Goal: Task Accomplishment & Management: Use online tool/utility

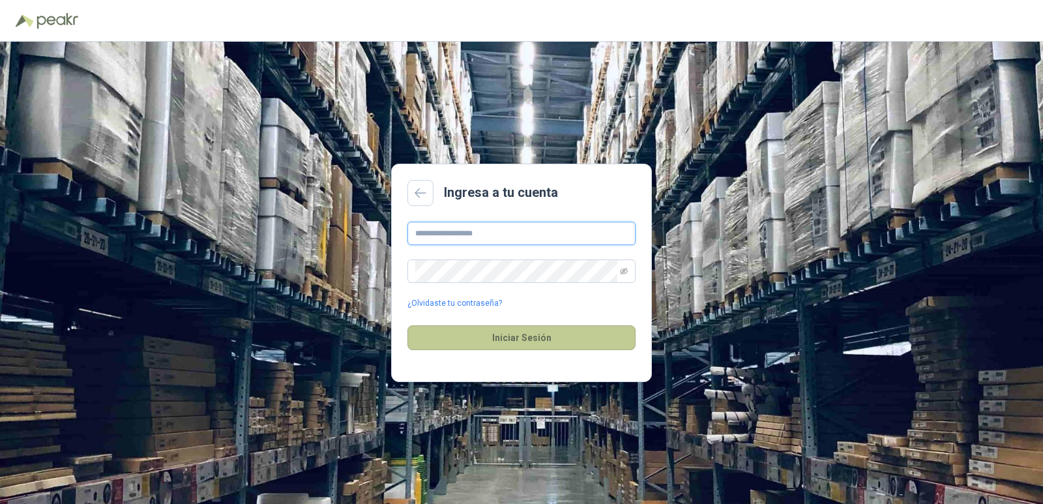
type input "**********"
click at [531, 338] on button "Iniciar Sesión" at bounding box center [521, 337] width 228 height 25
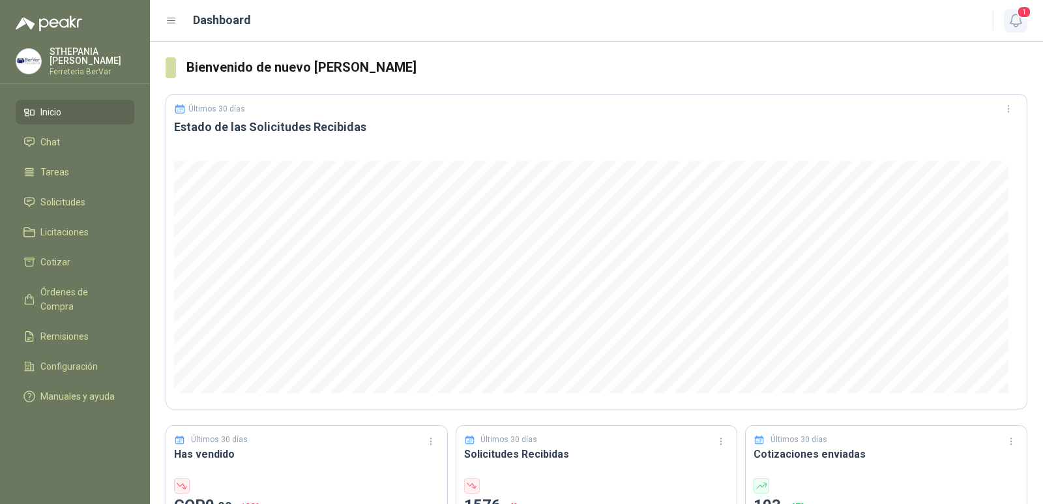
click at [1016, 21] on icon "button" at bounding box center [1015, 20] width 16 height 16
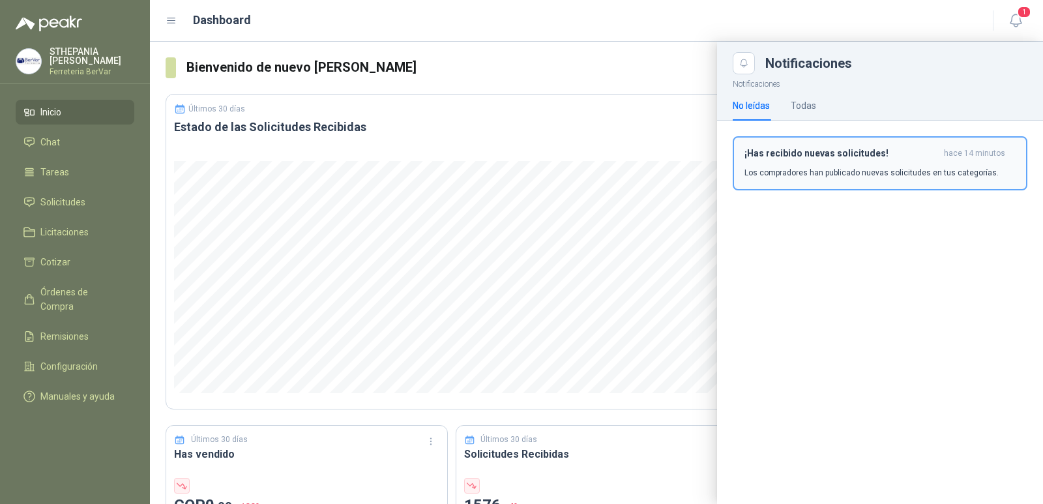
click at [873, 173] on p "Los compradores han publicado nuevas solicitudes en tus categorías." at bounding box center [871, 173] width 254 height 12
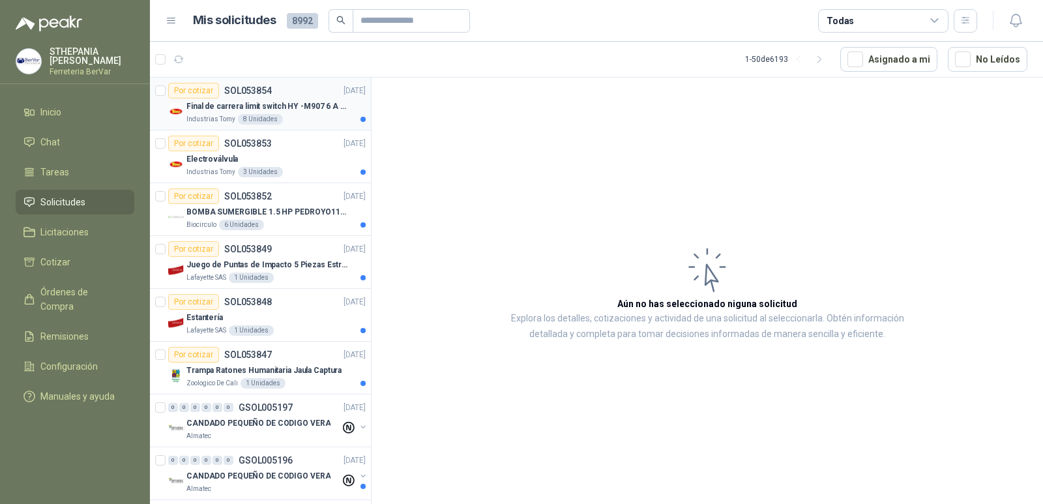
click at [336, 113] on div "Final de carrera limit switch HY -M907 6 A - 250 V a.c" at bounding box center [275, 106] width 179 height 16
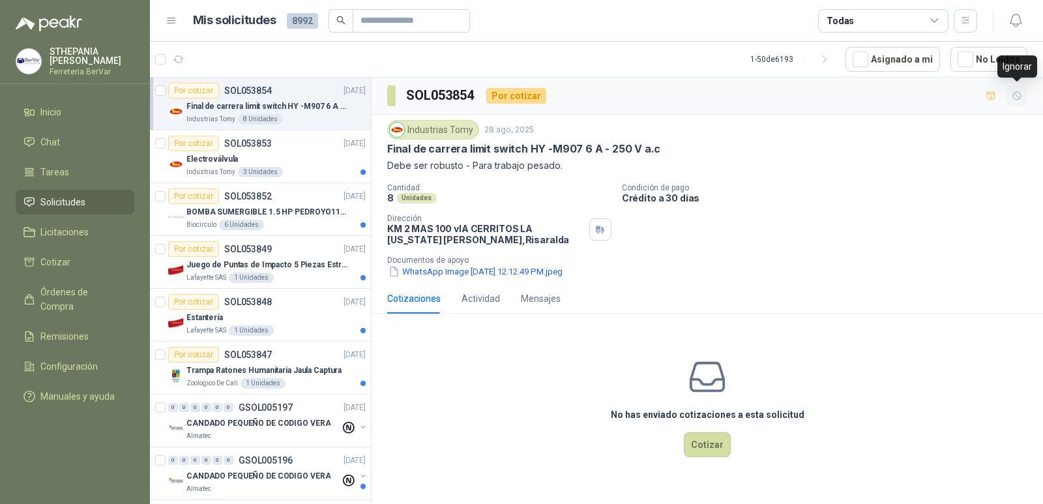
click at [1019, 101] on icon "button" at bounding box center [1016, 96] width 11 height 11
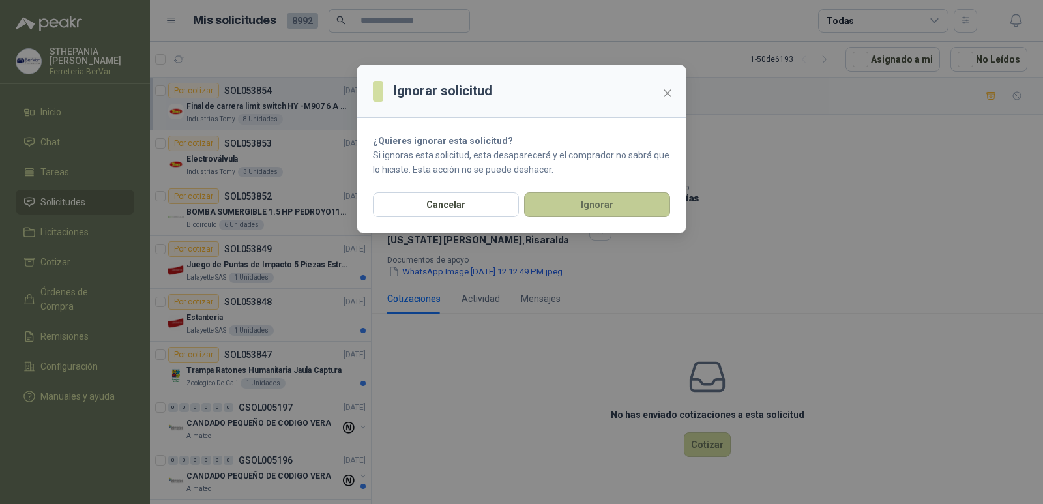
click at [568, 199] on button "Ignorar" at bounding box center [597, 204] width 146 height 25
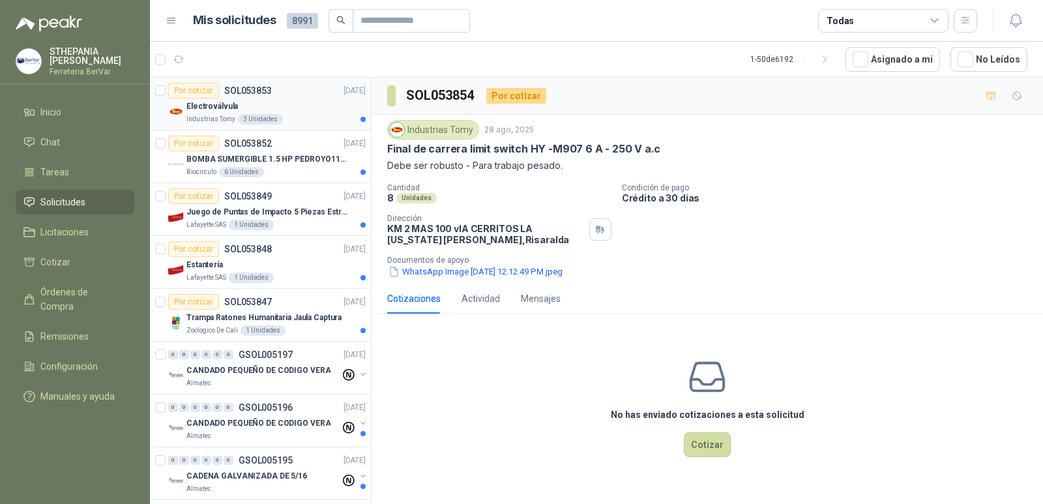
click at [283, 123] on div "Industrias Tomy 3 Unidades" at bounding box center [275, 119] width 179 height 10
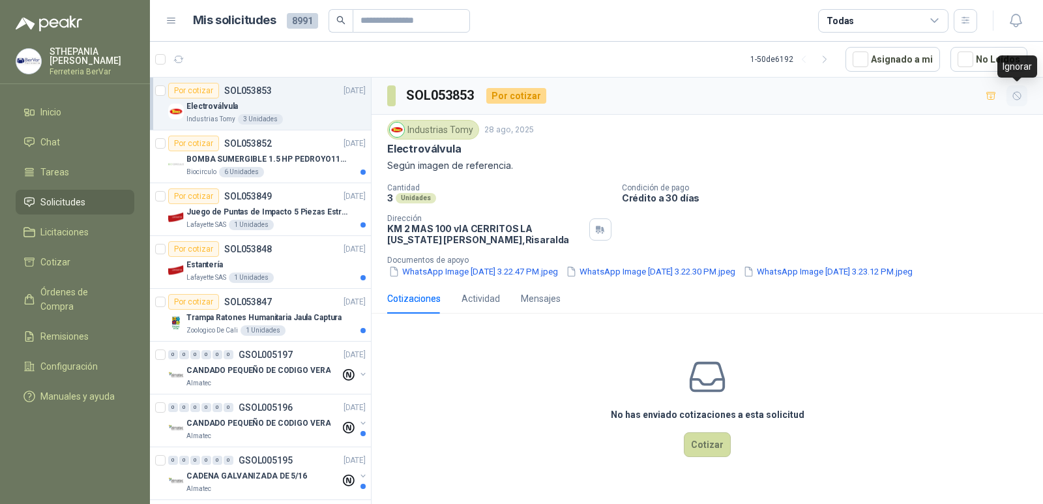
click at [1018, 99] on icon "button" at bounding box center [1016, 96] width 11 height 11
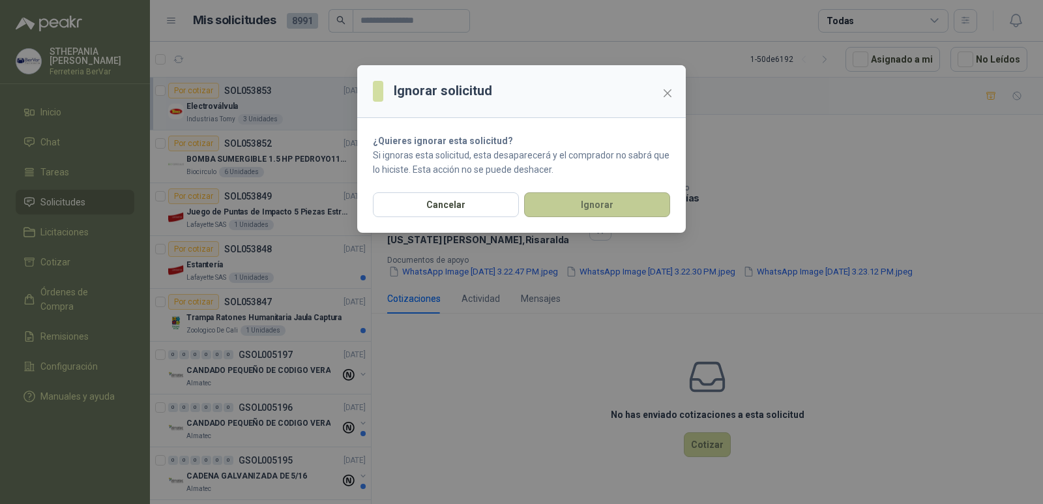
click at [626, 204] on button "Ignorar" at bounding box center [597, 204] width 146 height 25
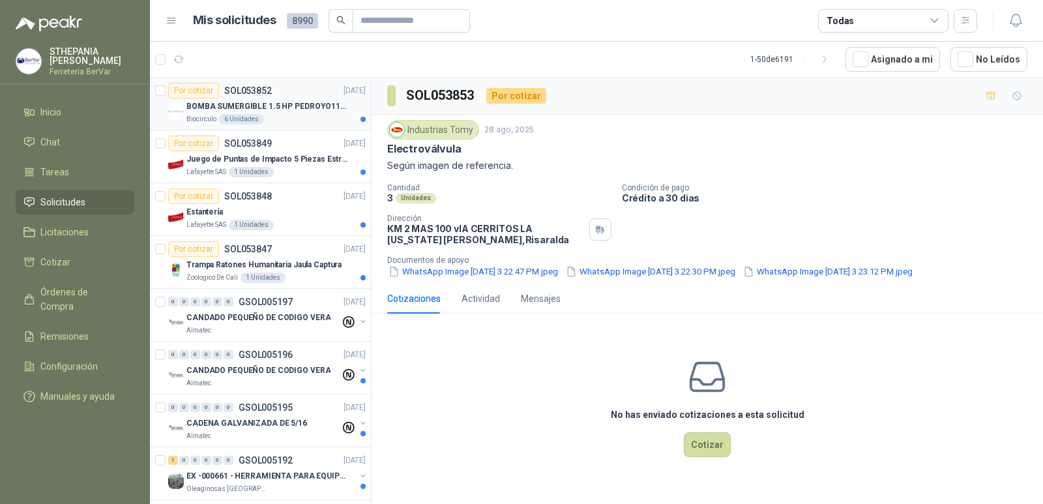
click at [300, 114] on div "Biocirculo 6 Unidades" at bounding box center [275, 119] width 179 height 10
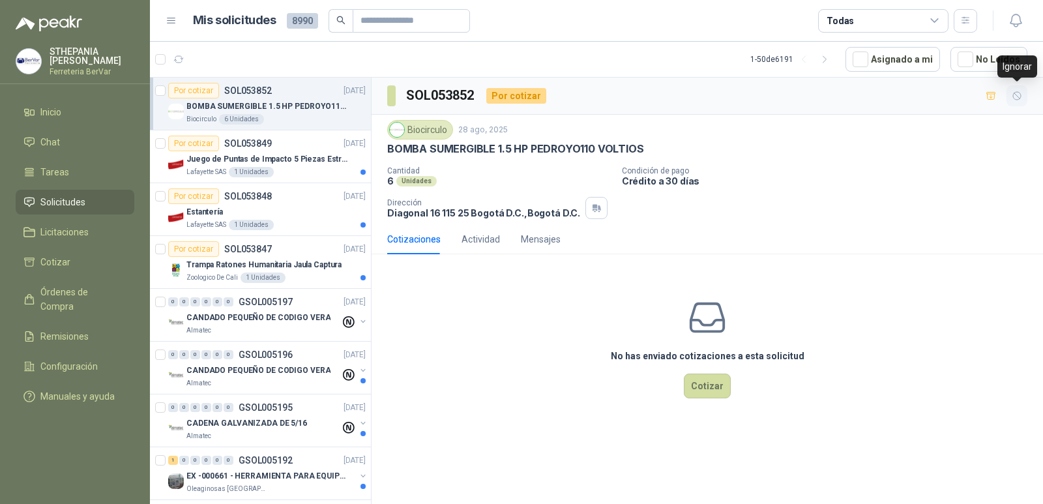
click at [1015, 102] on button "button" at bounding box center [1016, 95] width 21 height 21
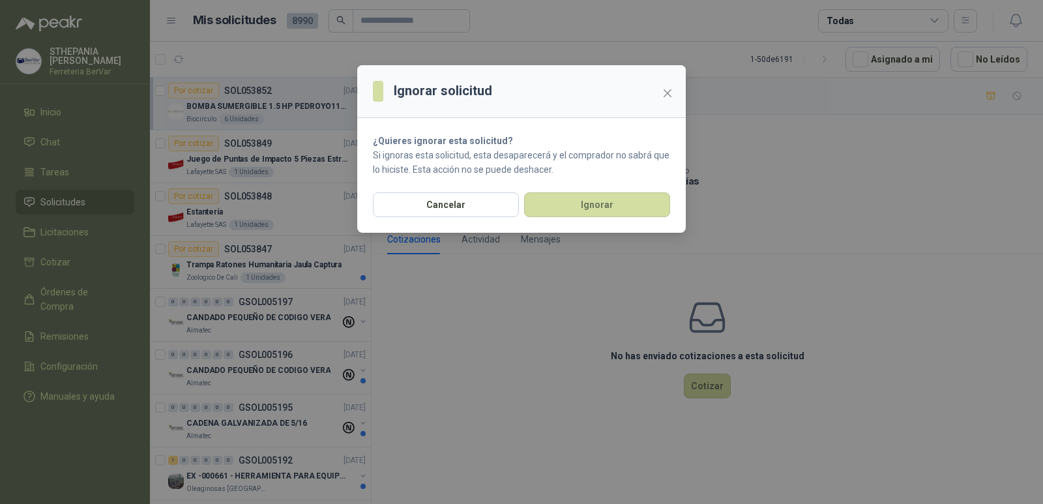
click at [629, 190] on section "¿Quieres ignorar esta solicitud? Si ignoras esta solicitud, esta desaparecerá y…" at bounding box center [521, 155] width 328 height 74
click at [621, 209] on button "Ignorar" at bounding box center [597, 204] width 146 height 25
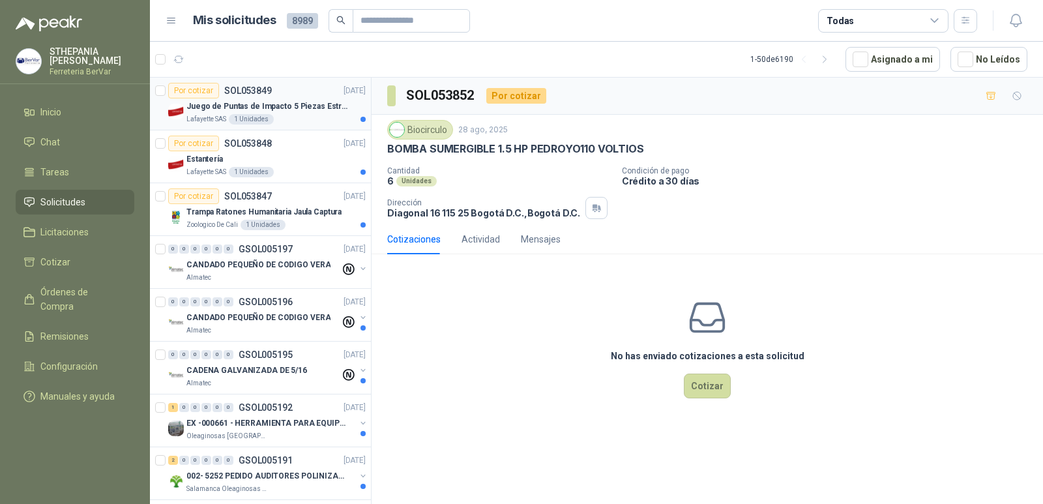
click at [291, 109] on p "Juego de Puntas de Impacto 5 Piezas Estrella PH2 de 2'' Zanco 1/4'' Truper" at bounding box center [267, 106] width 162 height 12
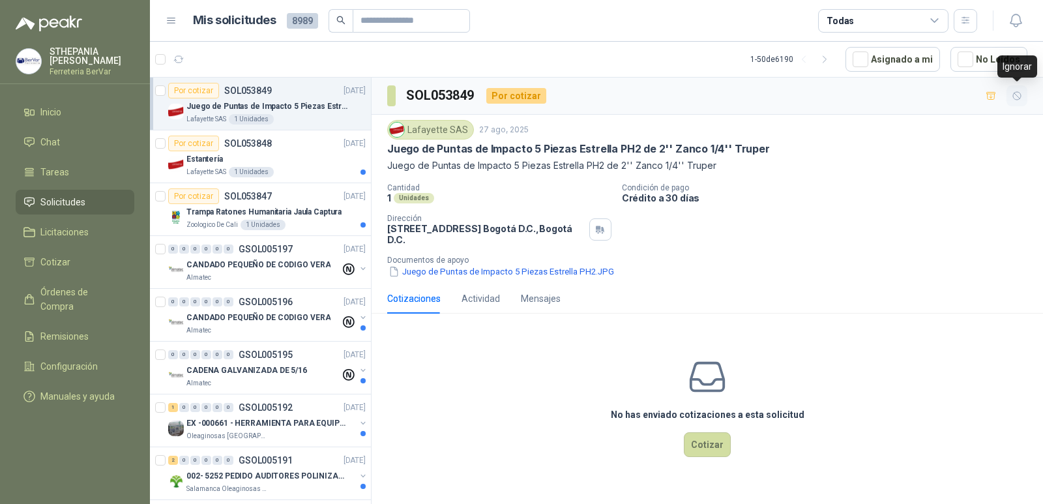
click at [1009, 100] on button "button" at bounding box center [1016, 95] width 21 height 21
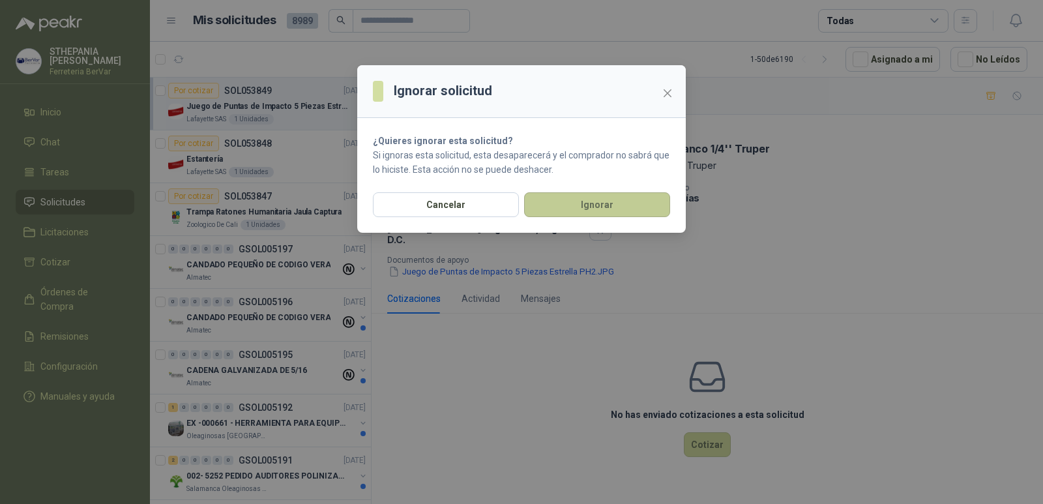
click at [588, 207] on button "Ignorar" at bounding box center [597, 204] width 146 height 25
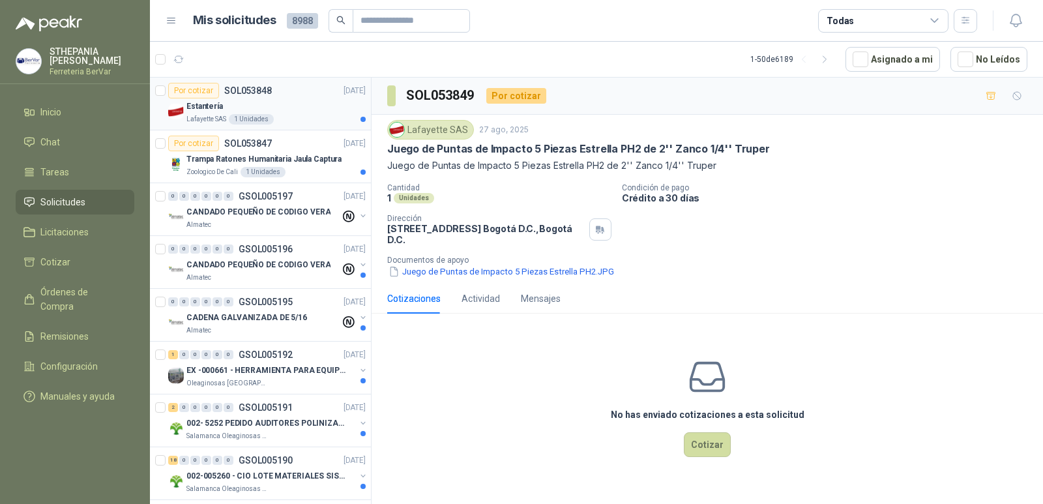
click at [328, 119] on div "Lafayette SAS 1 Unidades" at bounding box center [275, 119] width 179 height 10
click at [300, 100] on div "Estantería" at bounding box center [275, 106] width 179 height 16
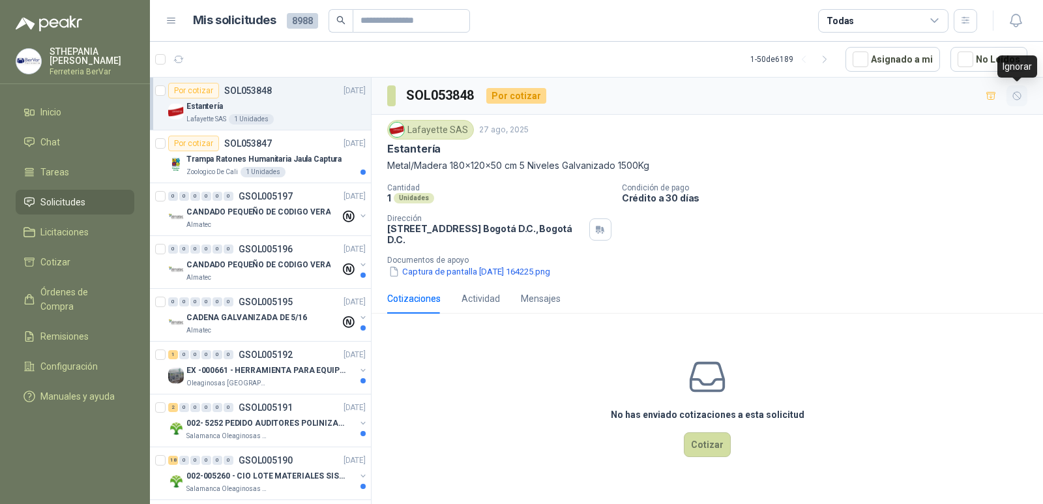
click at [1011, 96] on icon "button" at bounding box center [1016, 96] width 11 height 11
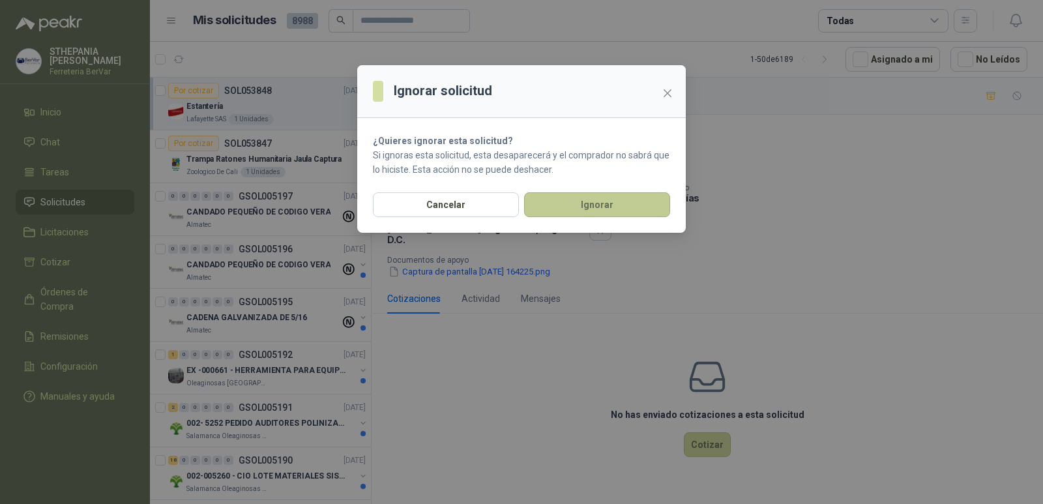
click at [585, 195] on button "Ignorar" at bounding box center [597, 204] width 146 height 25
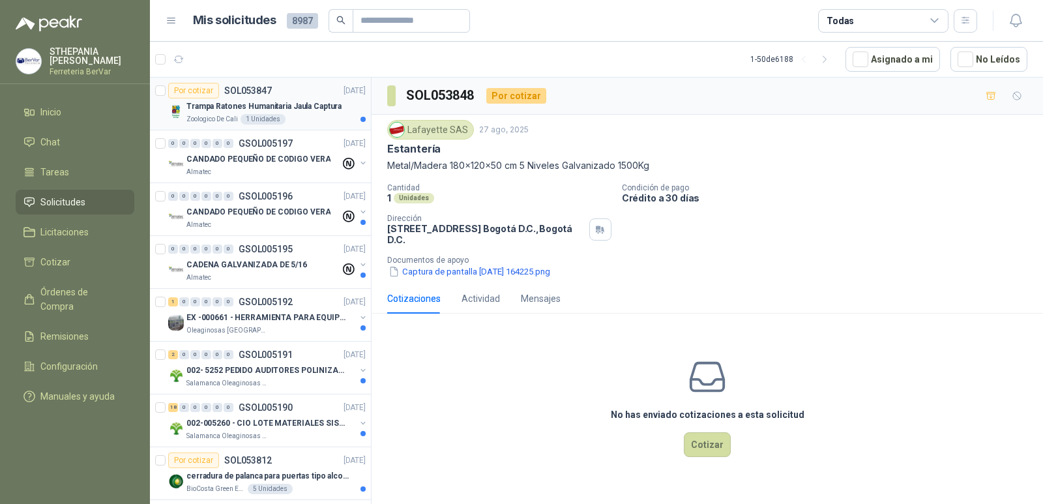
click at [306, 106] on p "Trampa Ratones Humanitaria Jaula Captura" at bounding box center [263, 106] width 155 height 12
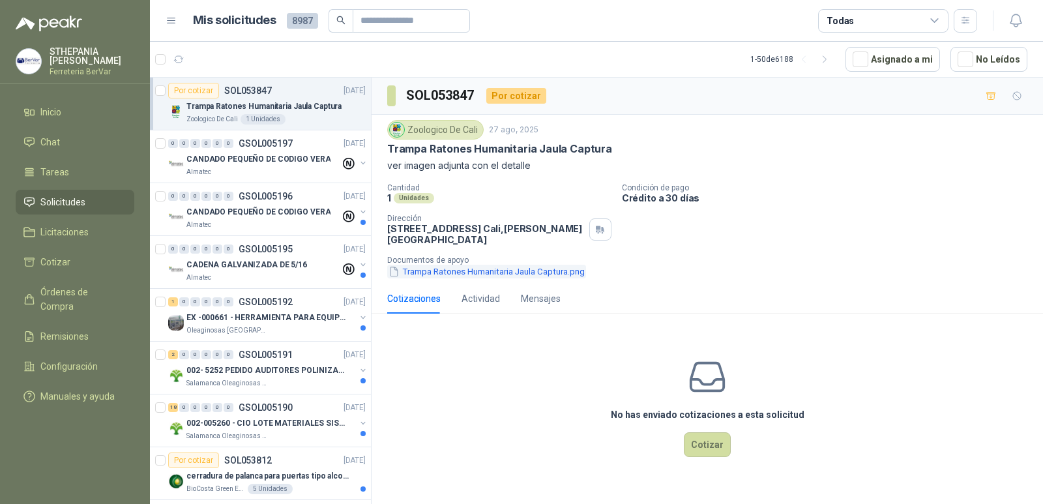
click at [426, 268] on button "Trampa Ratones Humanitaria Jaula Captura.png" at bounding box center [486, 272] width 199 height 14
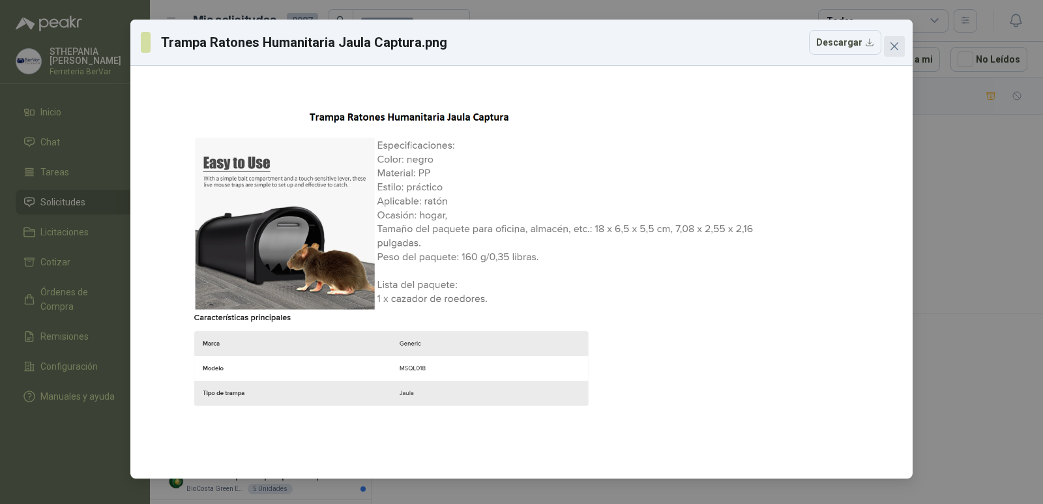
click at [893, 43] on icon "close" at bounding box center [894, 46] width 10 height 10
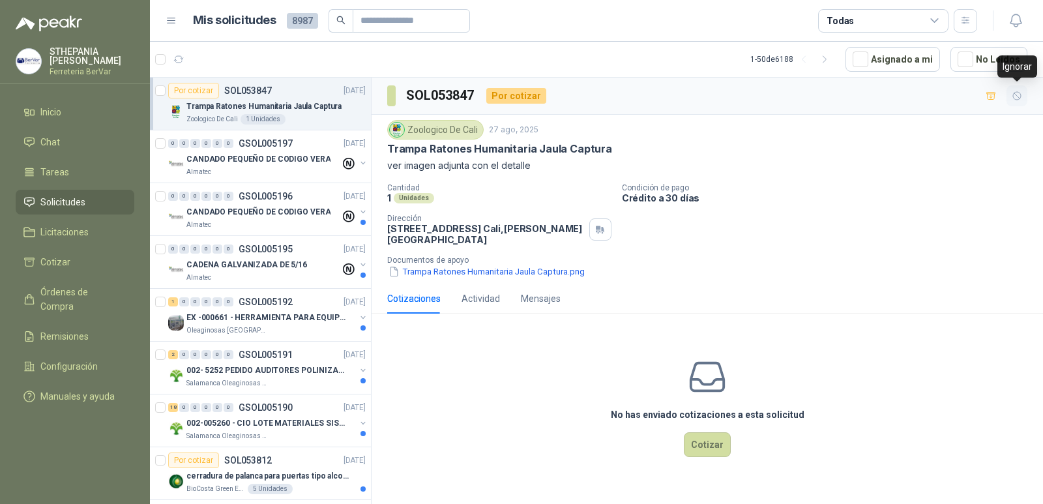
click at [1015, 93] on icon "button" at bounding box center [1016, 96] width 11 height 11
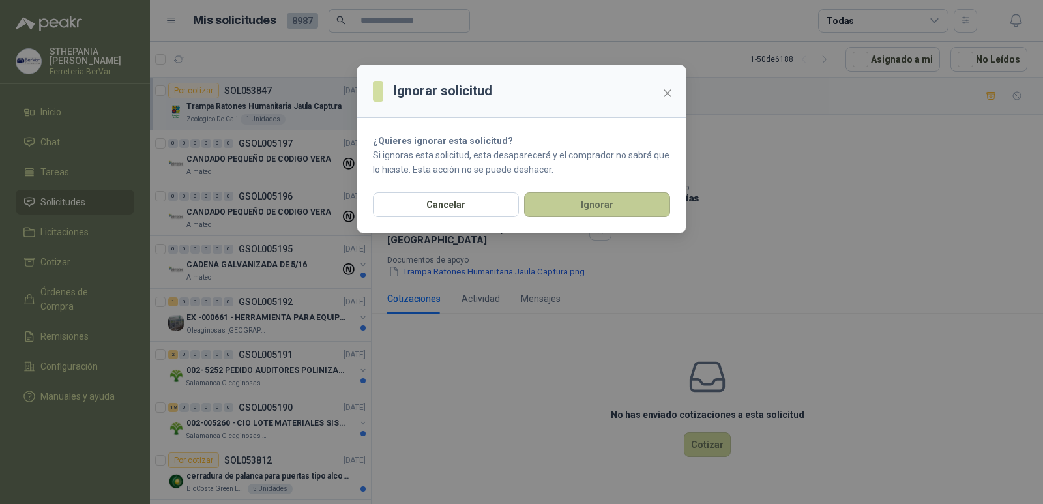
click at [585, 216] on button "Ignorar" at bounding box center [597, 204] width 146 height 25
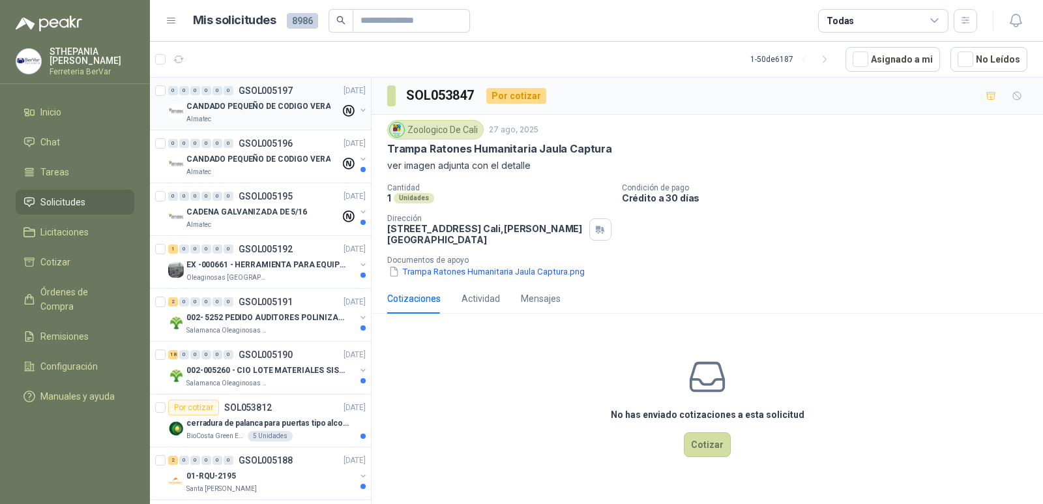
click at [330, 119] on div "CANDADO PEQUEÑO DE CODIGO VERA Almatec" at bounding box center [268, 111] width 200 height 26
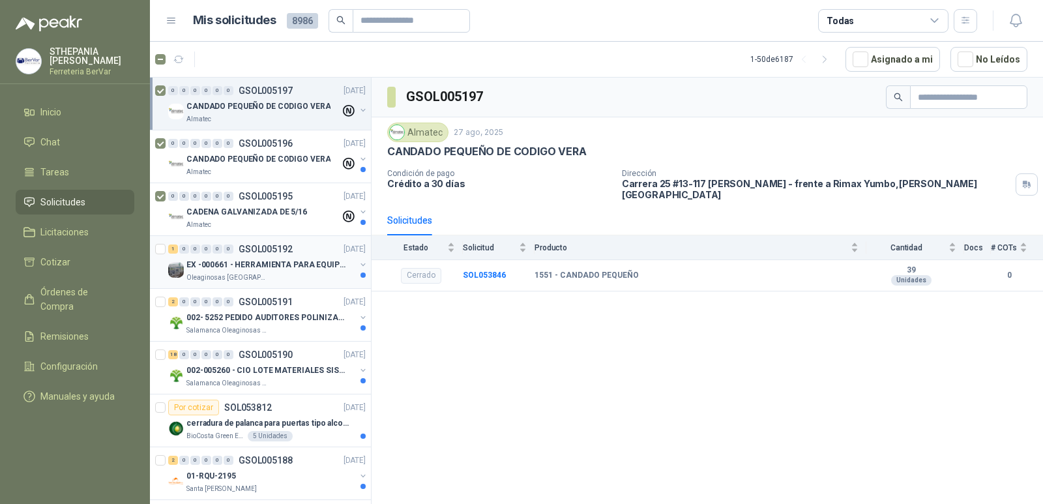
click at [293, 250] on div "1 0 0 0 0 0 GSOL005192 [DATE]" at bounding box center [268, 249] width 200 height 16
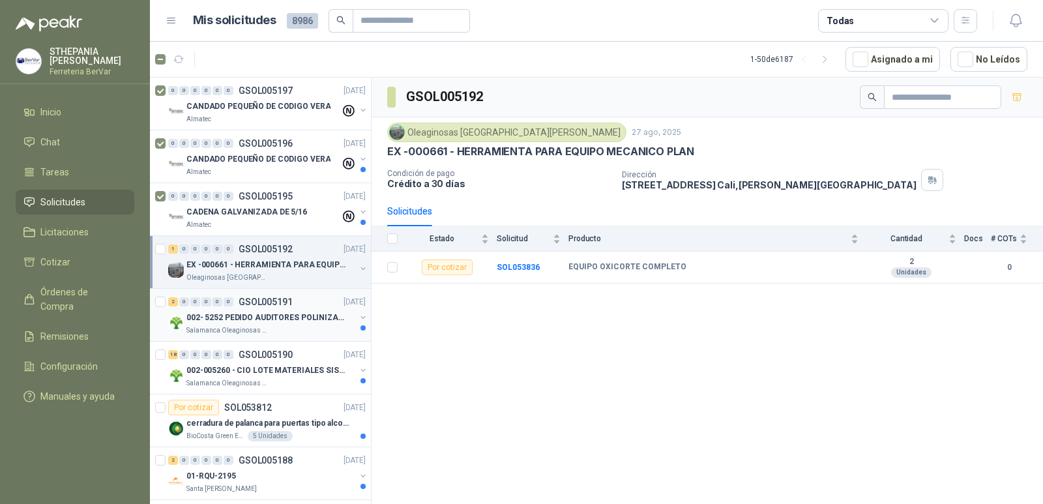
click at [291, 326] on div "Salamanca Oleaginosas SAS" at bounding box center [270, 330] width 169 height 10
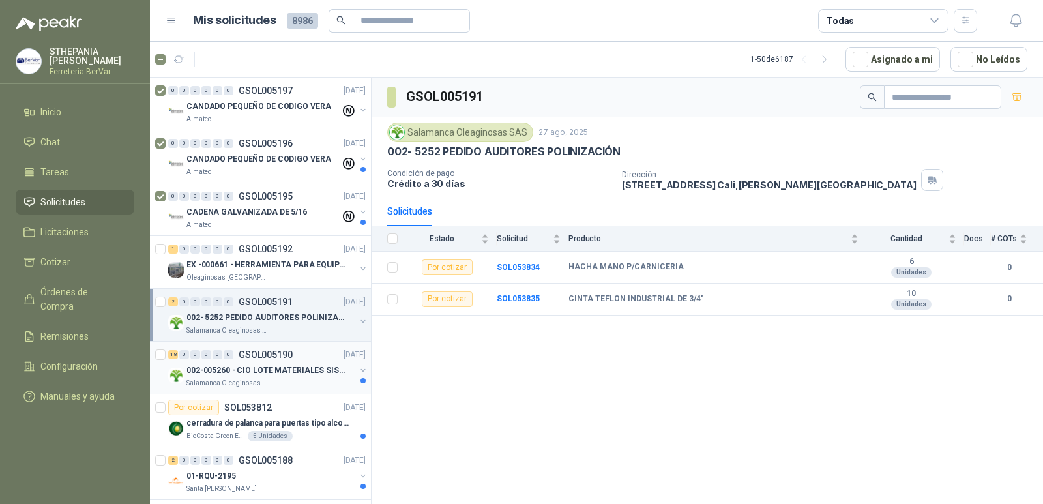
click at [291, 365] on p "002-005260 - CIO LOTE MATERIALES SISTEMA HIDRAULIC" at bounding box center [267, 370] width 162 height 12
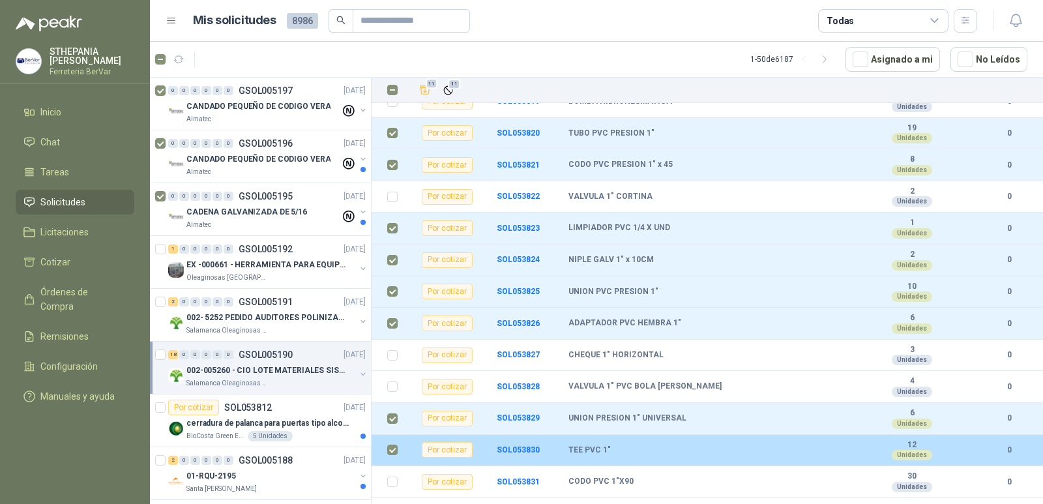
scroll to position [313, 0]
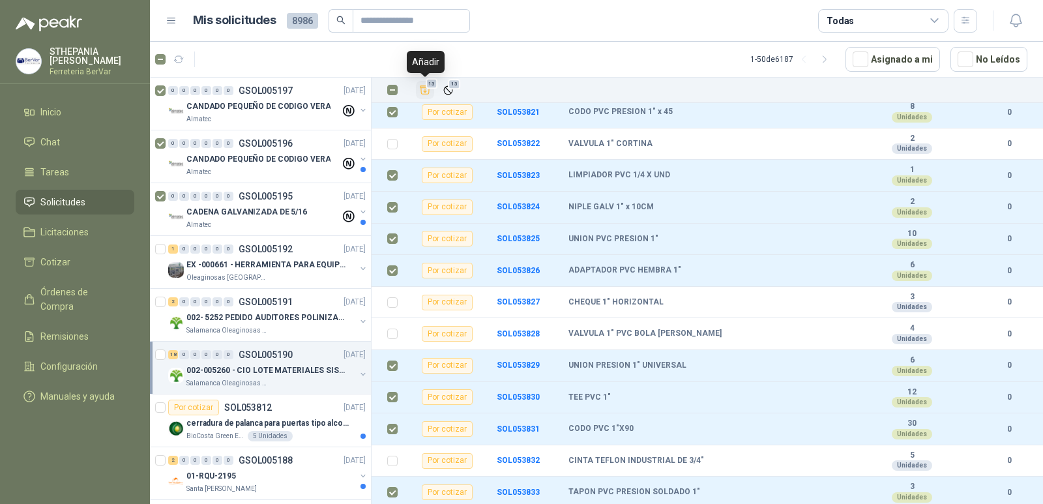
click at [427, 82] on span "13" at bounding box center [432, 83] width 12 height 10
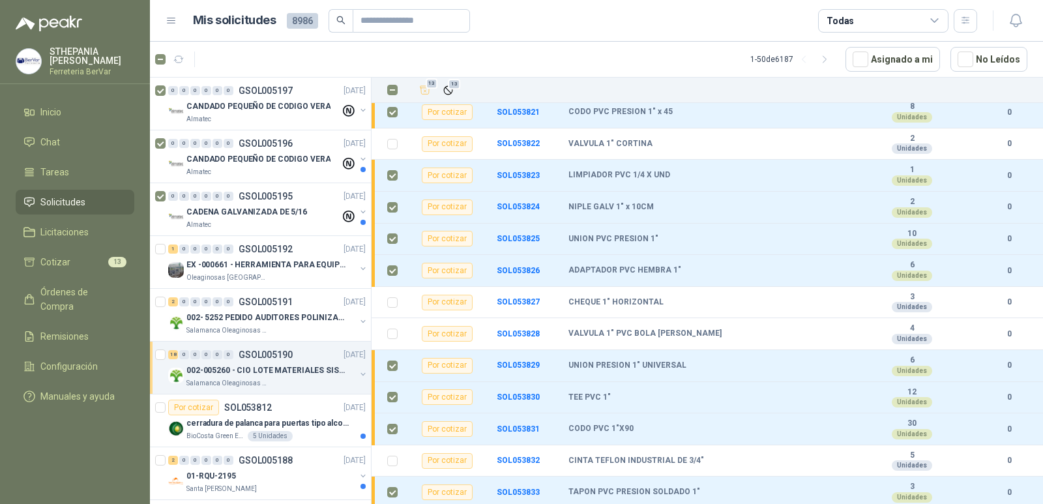
scroll to position [65, 0]
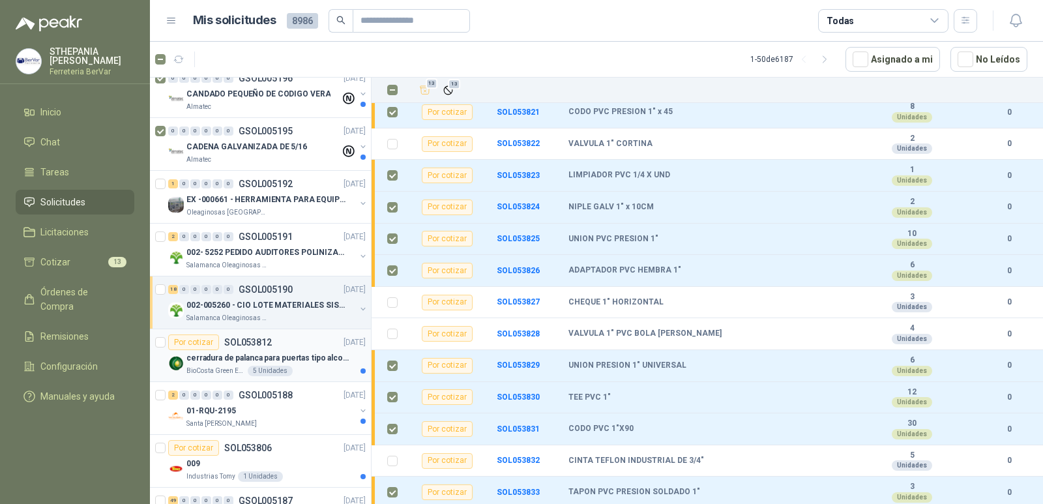
click at [260, 338] on p "SOL053812" at bounding box center [248, 342] width 48 height 9
click at [289, 353] on p "cerradura de palanca para puertas tipo alcoba marca yale" at bounding box center [267, 358] width 162 height 12
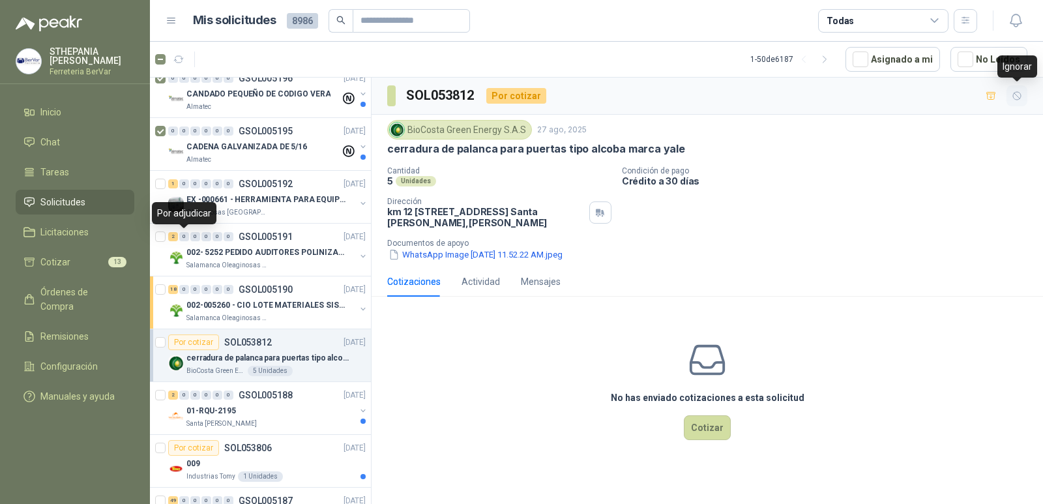
click at [1017, 100] on icon "button" at bounding box center [1017, 96] width 8 height 8
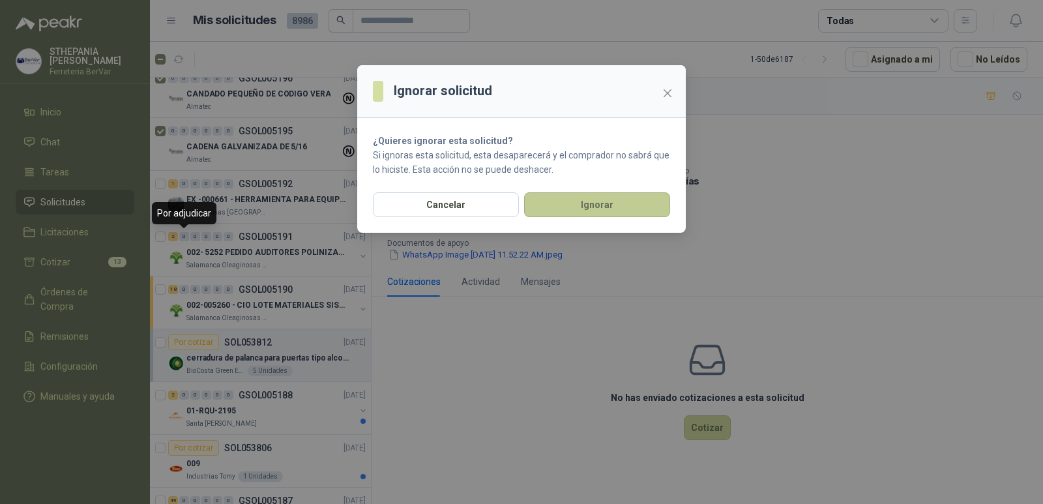
click at [546, 209] on button "Ignorar" at bounding box center [597, 204] width 146 height 25
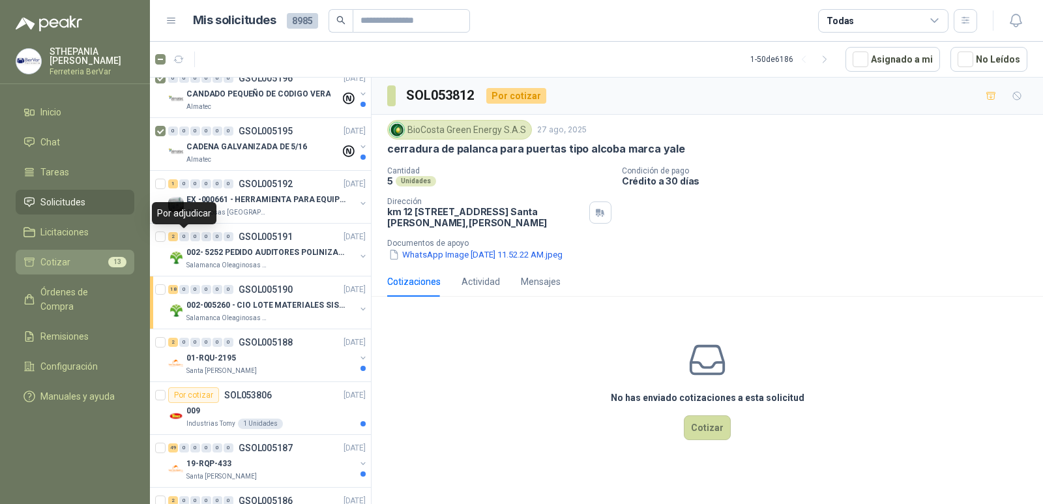
click at [89, 257] on li "Cotizar 13" at bounding box center [74, 262] width 103 height 14
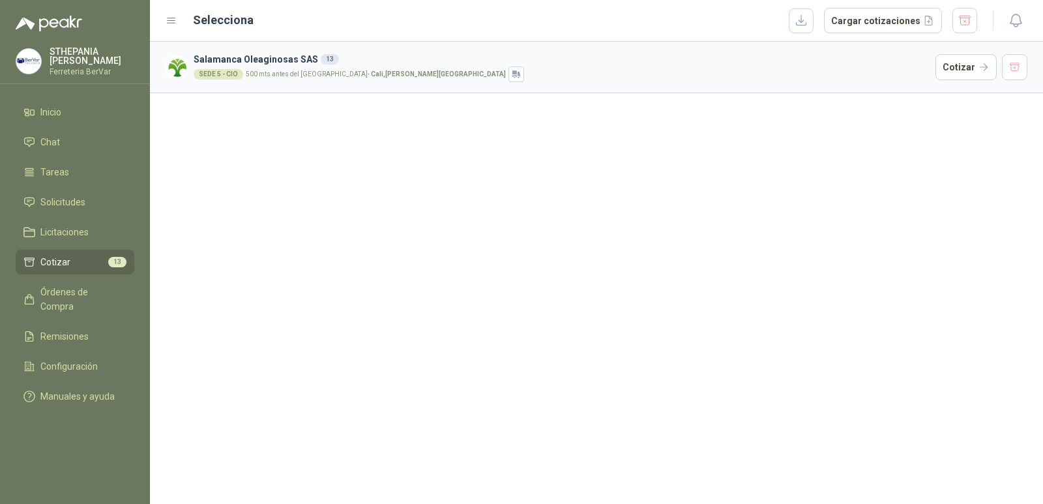
click at [48, 267] on span "Cotizar" at bounding box center [55, 262] width 30 height 14
click at [971, 65] on button "Cotizar" at bounding box center [965, 67] width 61 height 26
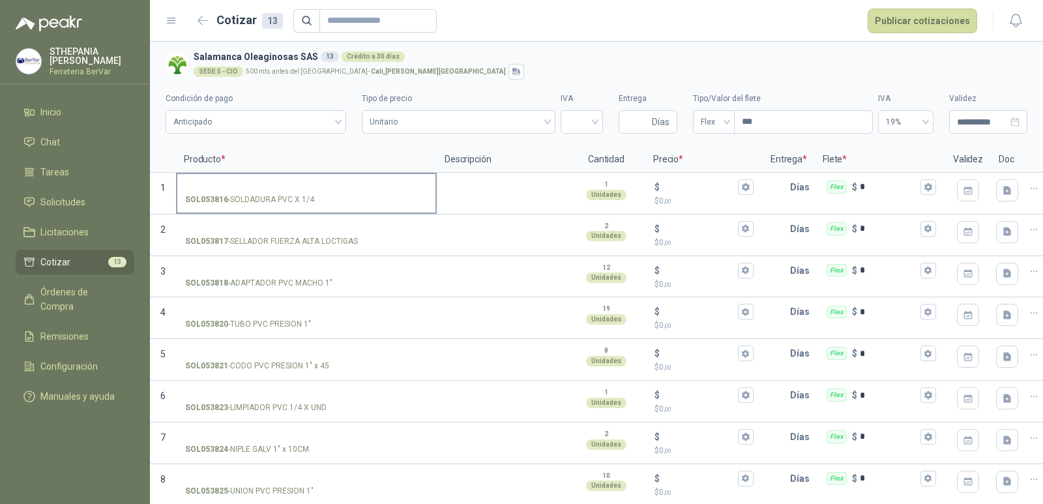
click at [314, 182] on input "SOL053816 - SOLDADURA PVC X 1/4" at bounding box center [306, 187] width 242 height 10
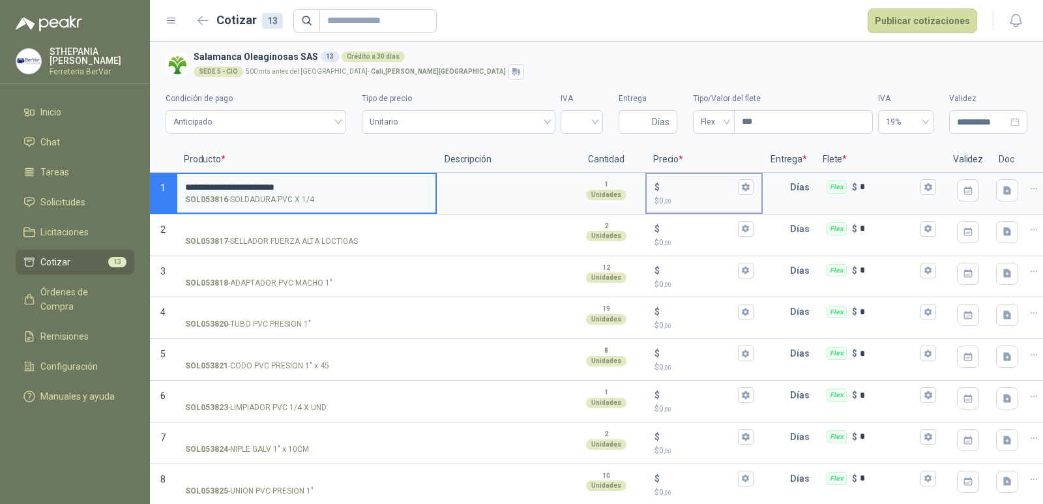
click at [699, 182] on input "$ $ 0 ,00" at bounding box center [698, 187] width 73 height 10
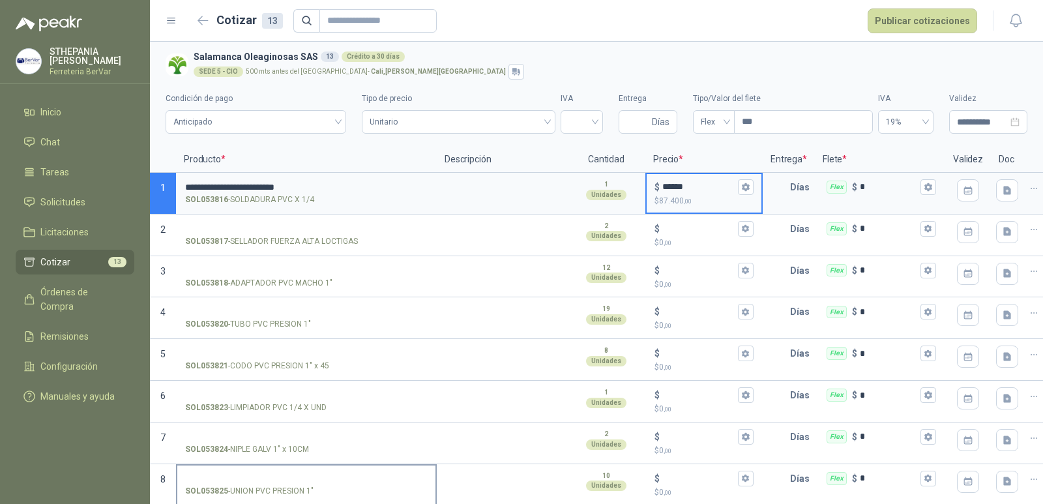
type input "******"
click at [764, 186] on input "text" at bounding box center [777, 187] width 26 height 26
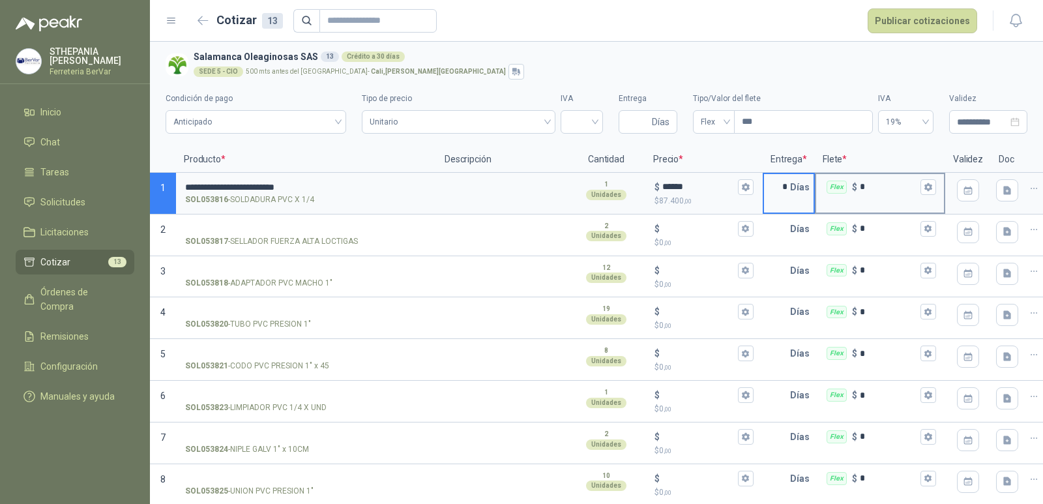
type input "*"
click at [875, 184] on input "*" at bounding box center [889, 187] width 58 height 10
type input "******"
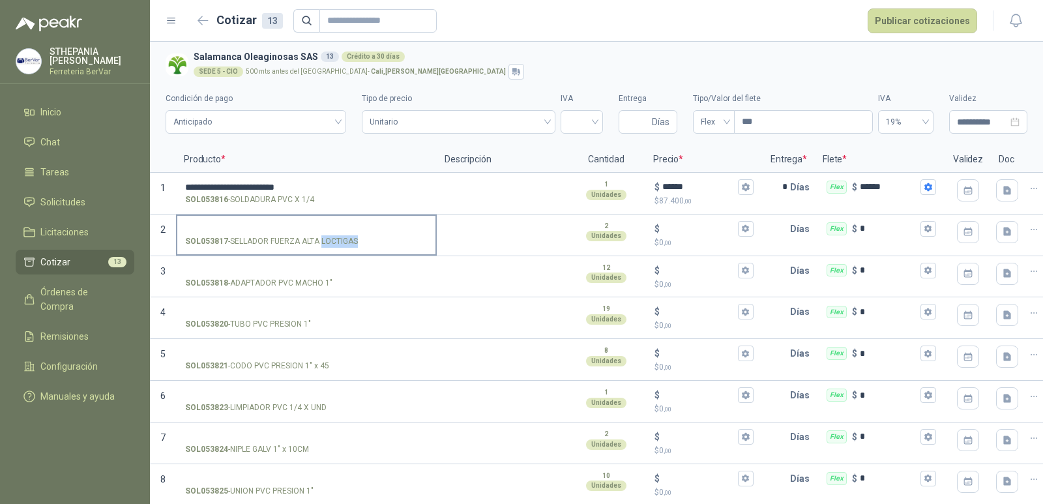
drag, startPoint x: 325, startPoint y: 240, endPoint x: 356, endPoint y: 239, distance: 30.7
click at [356, 239] on p "SOL053817 - SELLADOR FUERZA ALTA LOCTIGAS" at bounding box center [271, 241] width 173 height 12
drag, startPoint x: 231, startPoint y: 239, endPoint x: 356, endPoint y: 240, distance: 125.8
click at [356, 240] on p "SOL053817 - SELLADOR FUERZA ALTA LOCTIGAS" at bounding box center [271, 241] width 173 height 12
copy p "SELLADOR FUERZA ALTA LOCTIGAS"
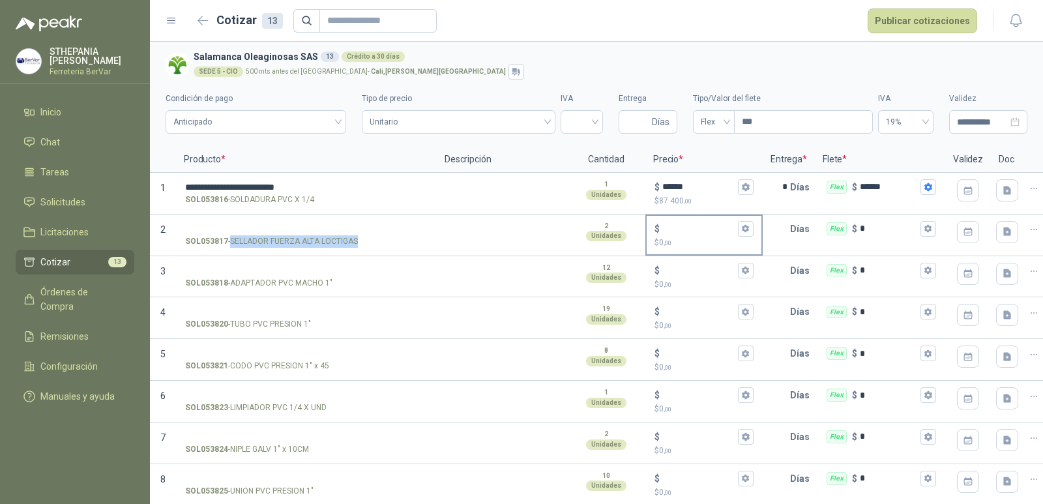
click at [663, 230] on input "$ $ 0 ,00" at bounding box center [698, 229] width 73 height 10
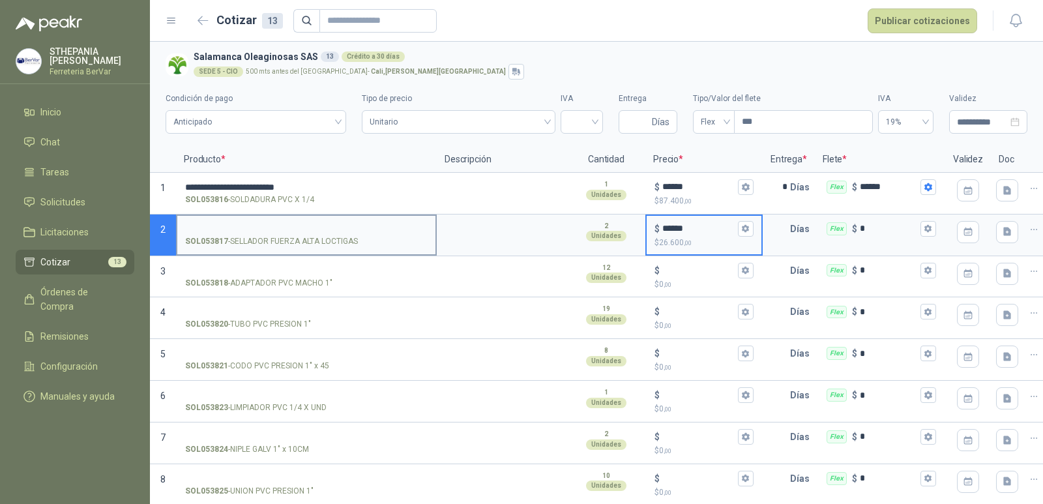
type input "******"
click at [233, 235] on p "SOL053817 - SELLADOR FUERZA ALTA LOCTIGAS" at bounding box center [271, 241] width 173 height 12
click at [233, 234] on input "SOL053817 - SELLADOR FUERZA ALTA LOCTIGAS" at bounding box center [306, 229] width 242 height 10
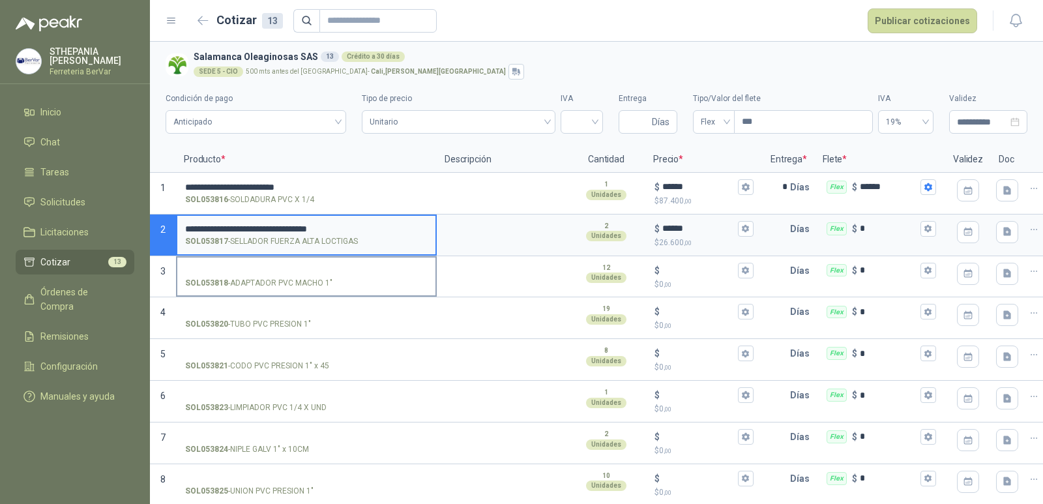
click at [429, 261] on label "SOL053818 - ADAPTADOR PVC MACHO 1"" at bounding box center [306, 275] width 258 height 37
click at [427, 266] on input "SOL053818 - ADAPTADOR PVC MACHO 1"" at bounding box center [306, 271] width 242 height 10
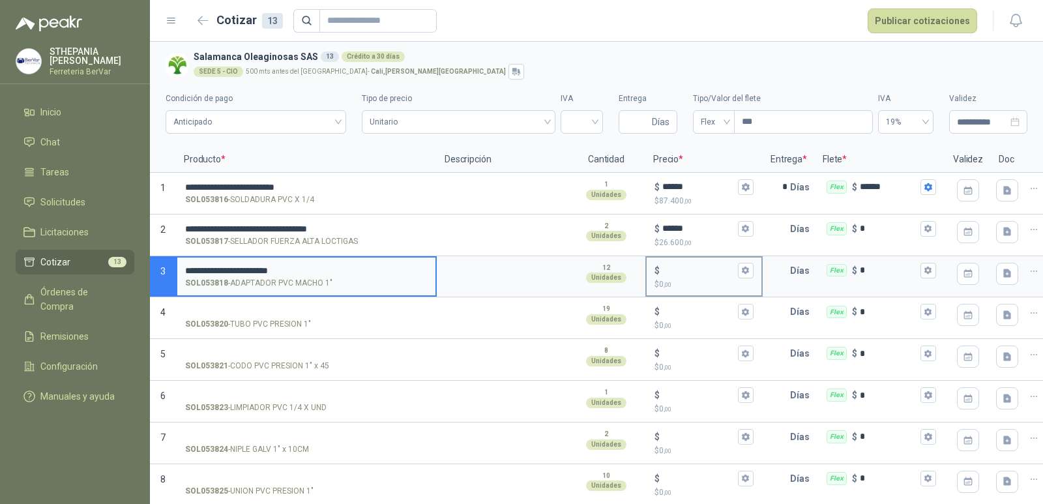
click at [679, 270] on input "$ $ 0 ,00" at bounding box center [698, 270] width 73 height 10
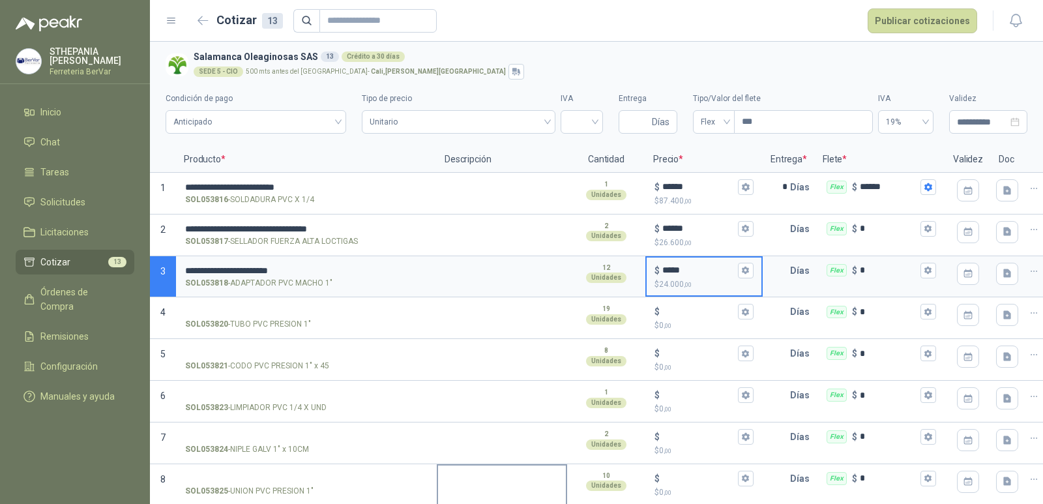
type input "*****"
click at [785, 272] on input "text" at bounding box center [777, 270] width 26 height 26
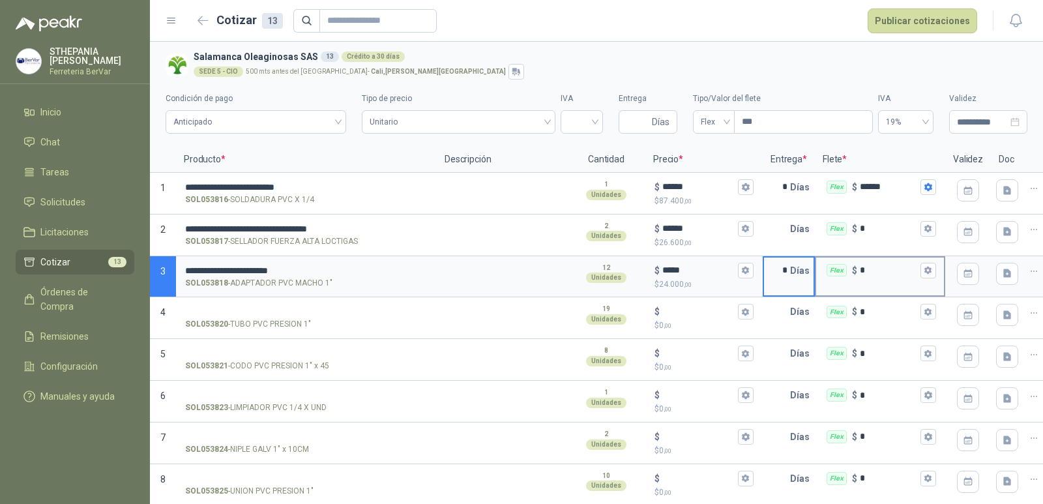
type input "*"
click at [886, 265] on input "*" at bounding box center [889, 270] width 58 height 10
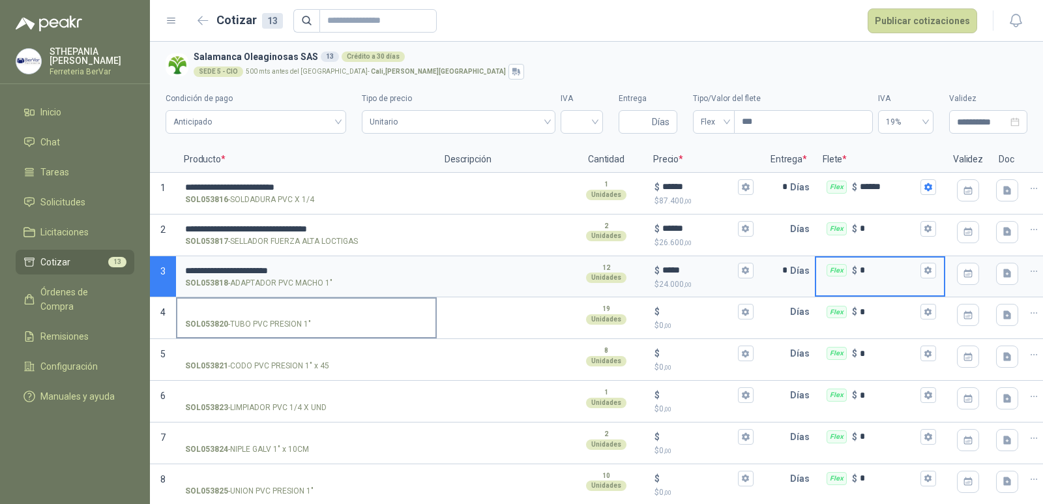
click at [289, 304] on label "SOL053820 - TUBO PVC PRESION 1"" at bounding box center [306, 316] width 258 height 37
click at [289, 307] on input "SOL053820 - TUBO PVC PRESION 1"" at bounding box center [306, 312] width 242 height 10
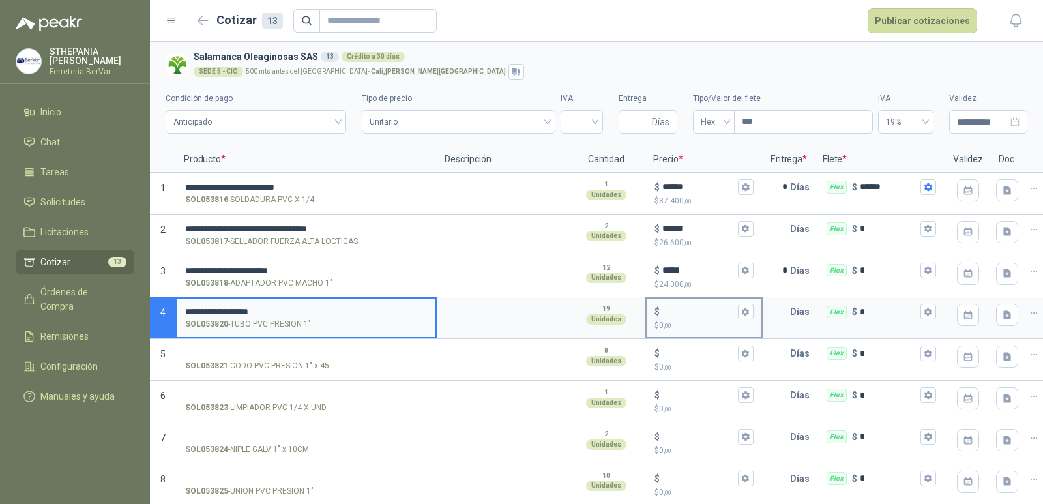
click at [676, 311] on input "$ $ 0 ,00" at bounding box center [698, 312] width 73 height 10
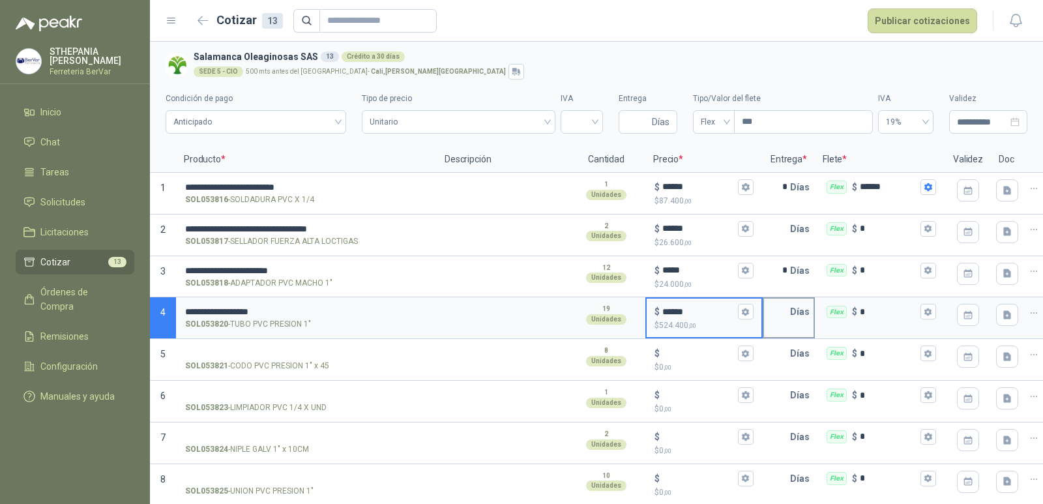
type input "******"
click at [787, 313] on input "text" at bounding box center [777, 311] width 26 height 26
type input "*"
click at [664, 354] on input "$ $ 0 ,00" at bounding box center [698, 354] width 73 height 10
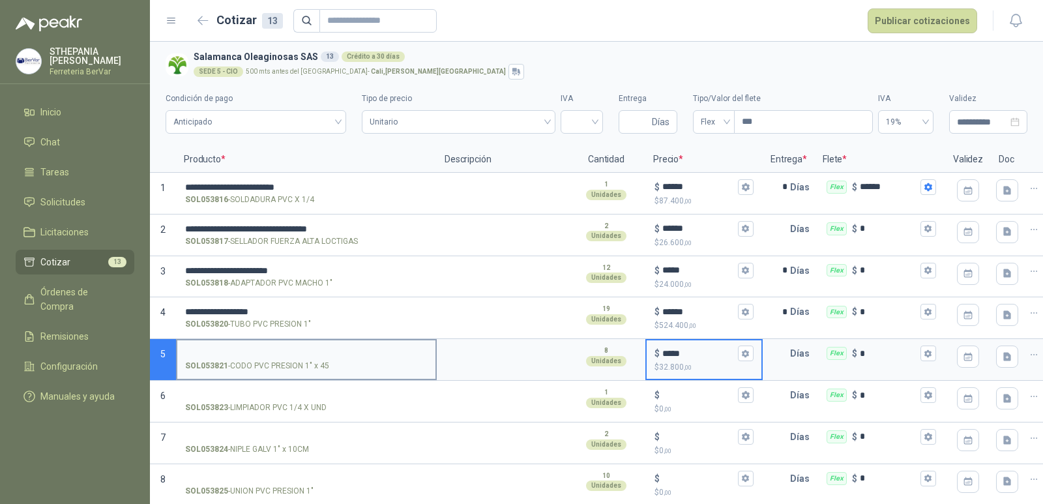
type input "*****"
click at [198, 354] on input "SOL053821 - CODO PVC PRESION 1" x 45" at bounding box center [306, 354] width 242 height 10
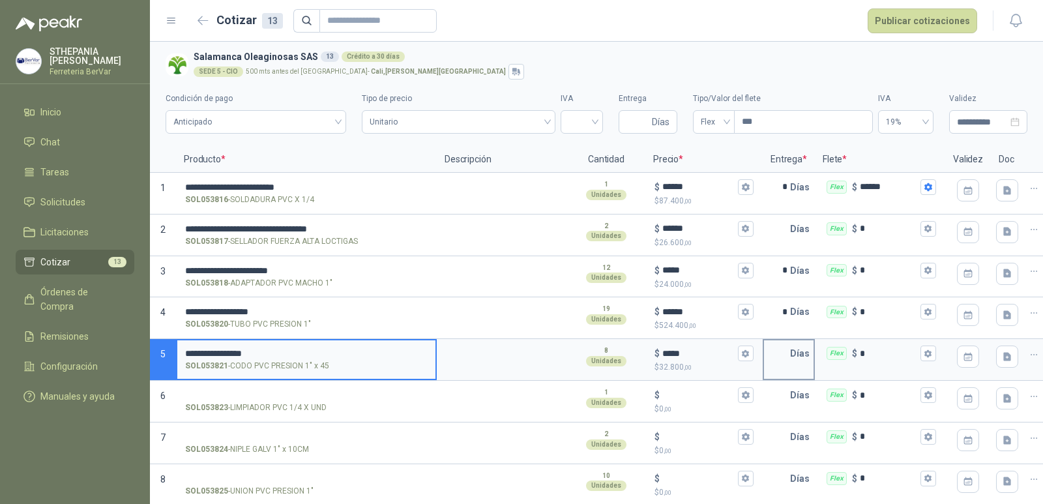
click at [785, 351] on input "text" at bounding box center [777, 353] width 26 height 26
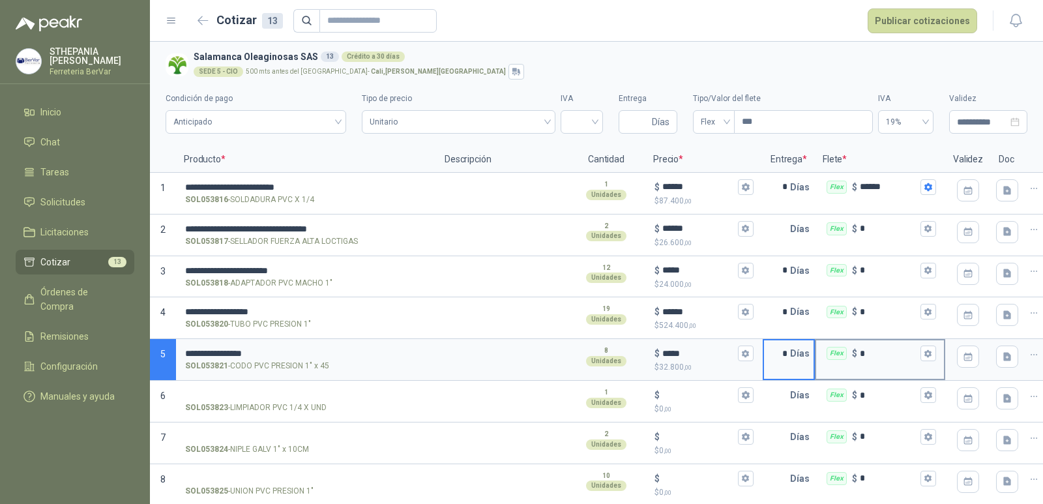
type input "*"
click at [888, 354] on input "*" at bounding box center [889, 354] width 58 height 10
type input "******"
click at [788, 351] on input "*" at bounding box center [777, 353] width 26 height 26
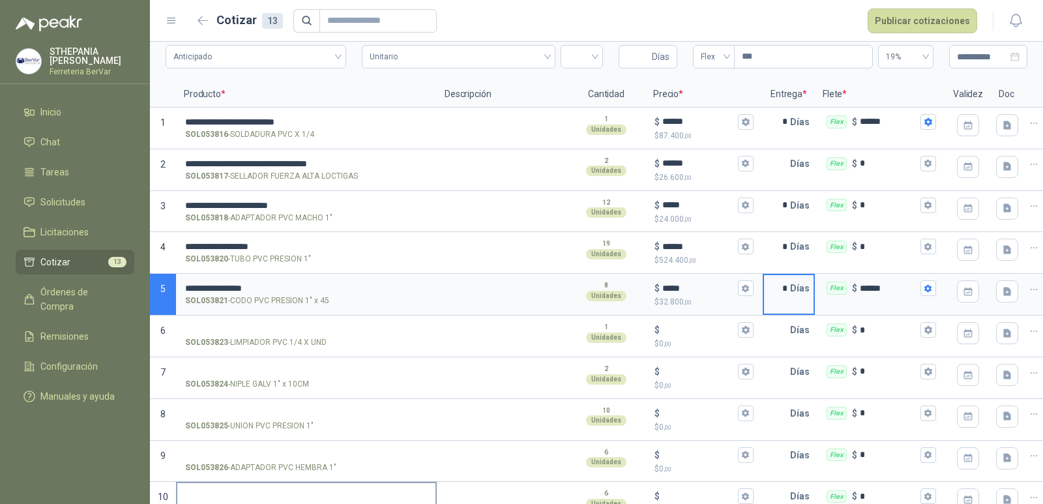
type input "*"
click at [300, 332] on input "SOL053823 - LIMPIADOR PVC 1/4 X UND" at bounding box center [306, 330] width 242 height 10
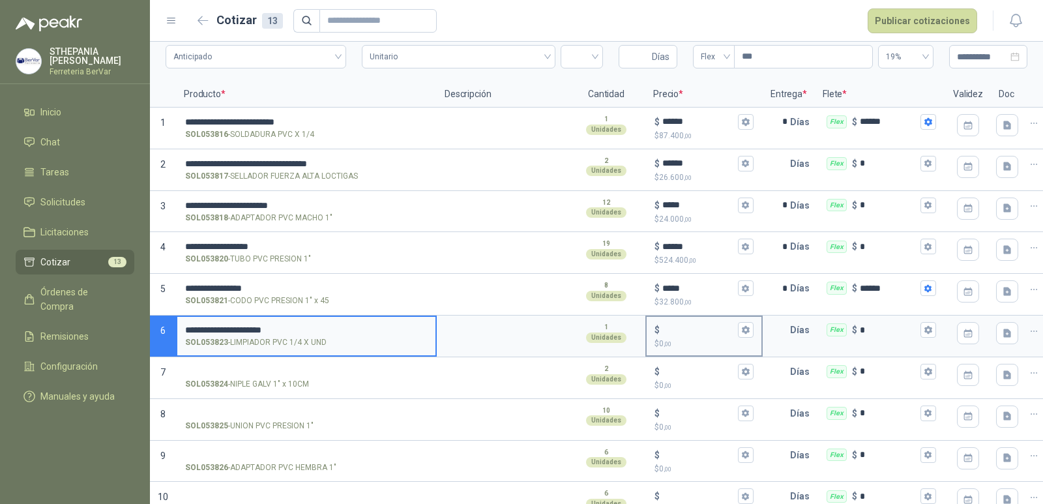
click at [680, 326] on input "$ $ 0 ,00" at bounding box center [698, 330] width 73 height 10
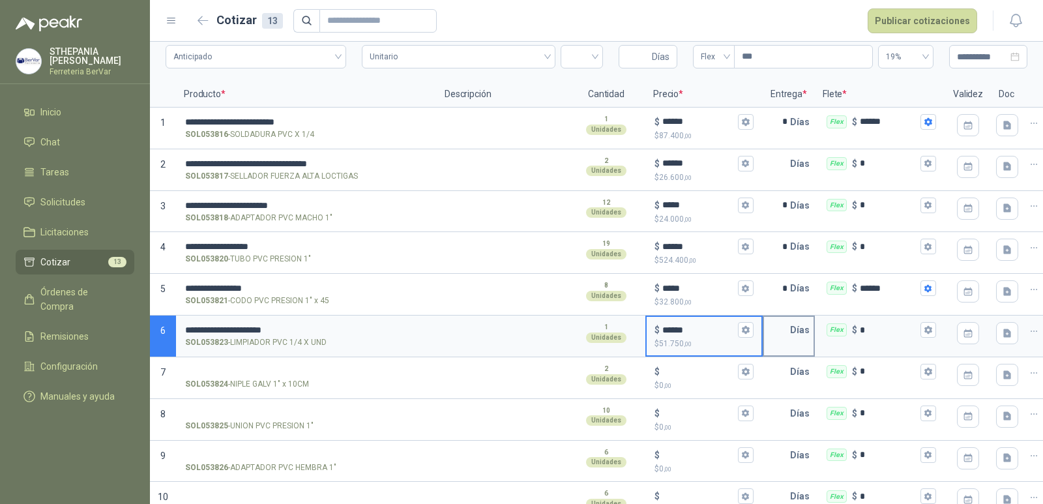
type input "******"
click at [787, 326] on input "text" at bounding box center [777, 330] width 26 height 26
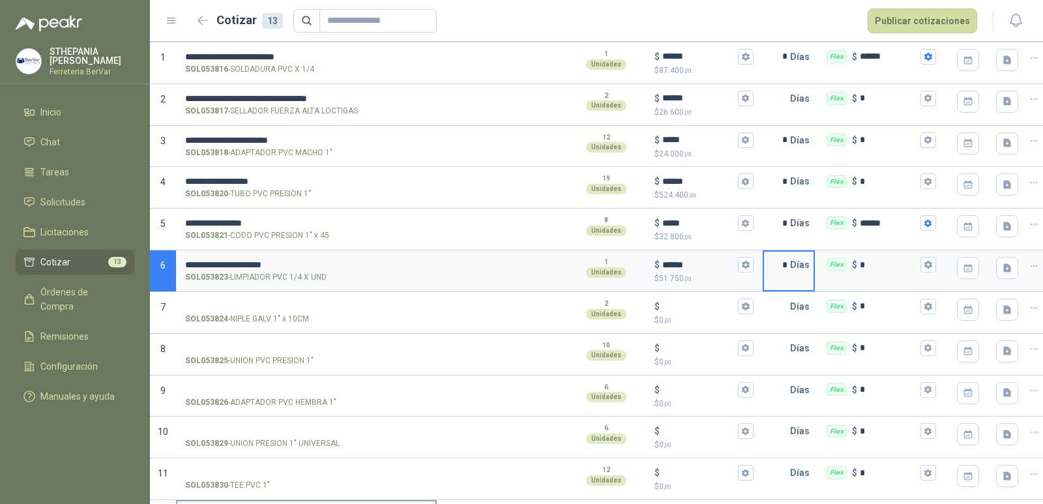
type input "*"
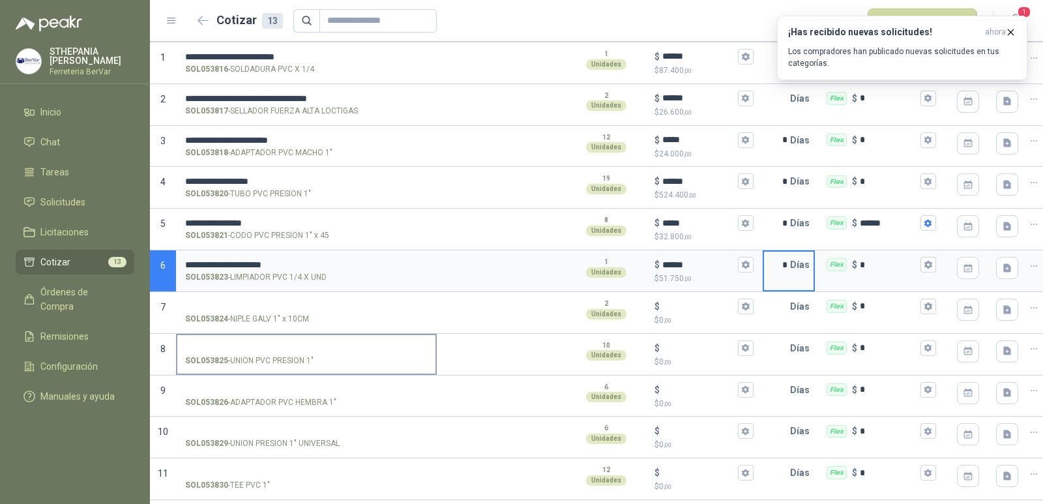
click at [367, 351] on input "SOL053825 - UNION PVC PRESION 1"" at bounding box center [306, 348] width 242 height 10
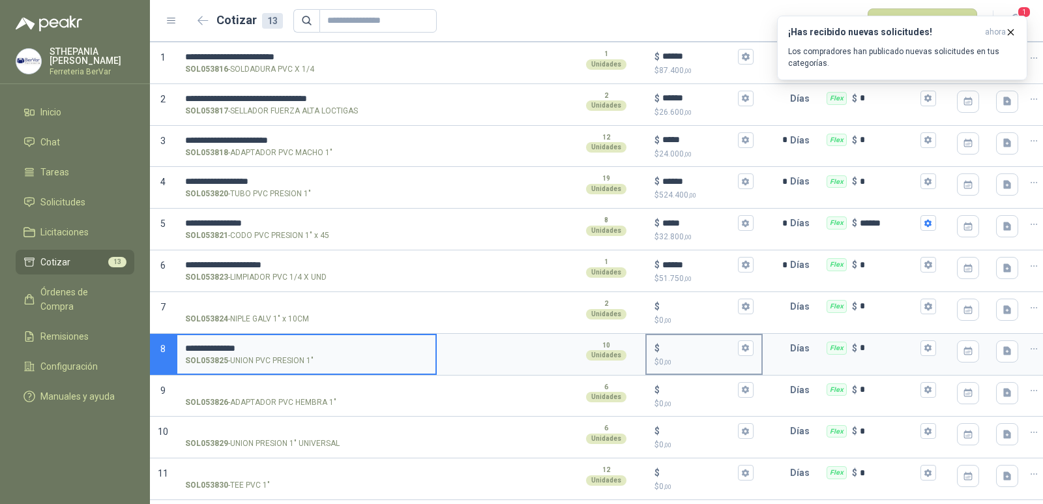
click at [659, 349] on p "$" at bounding box center [656, 348] width 5 height 14
click at [662, 349] on input "$ $ 0 ,00" at bounding box center [698, 348] width 73 height 10
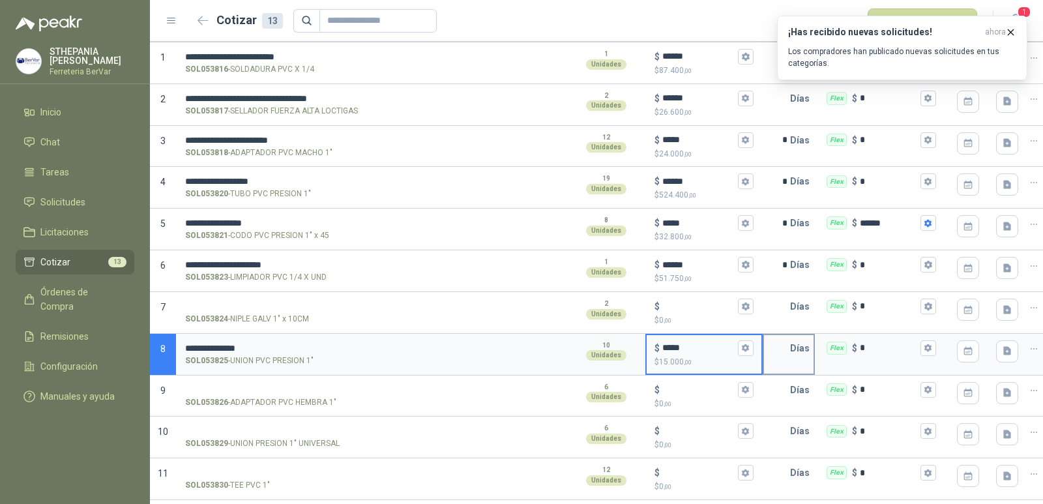
type input "*****"
click at [782, 347] on input "text" at bounding box center [777, 348] width 26 height 26
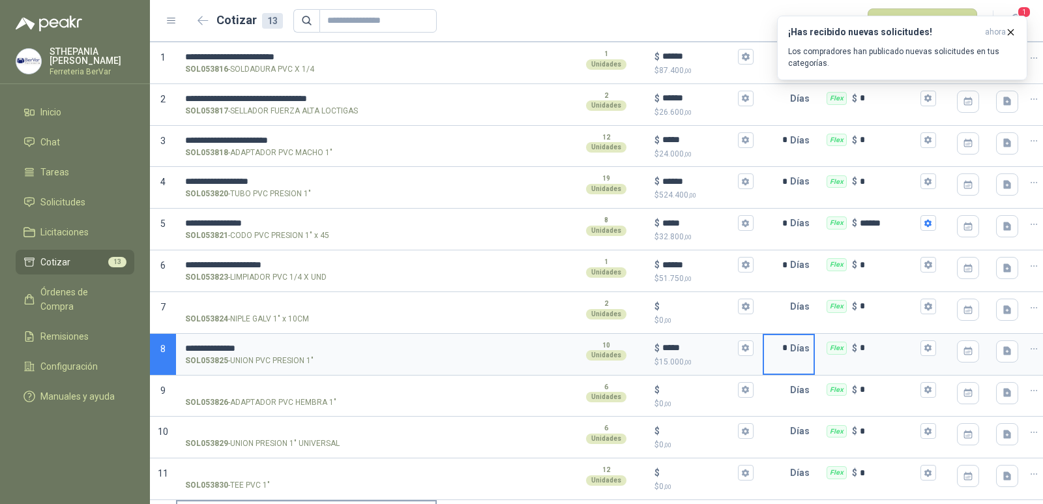
type input "*"
click at [880, 358] on div "Flex $ *" at bounding box center [880, 348] width 128 height 26
click at [880, 353] on input "*" at bounding box center [889, 348] width 58 height 10
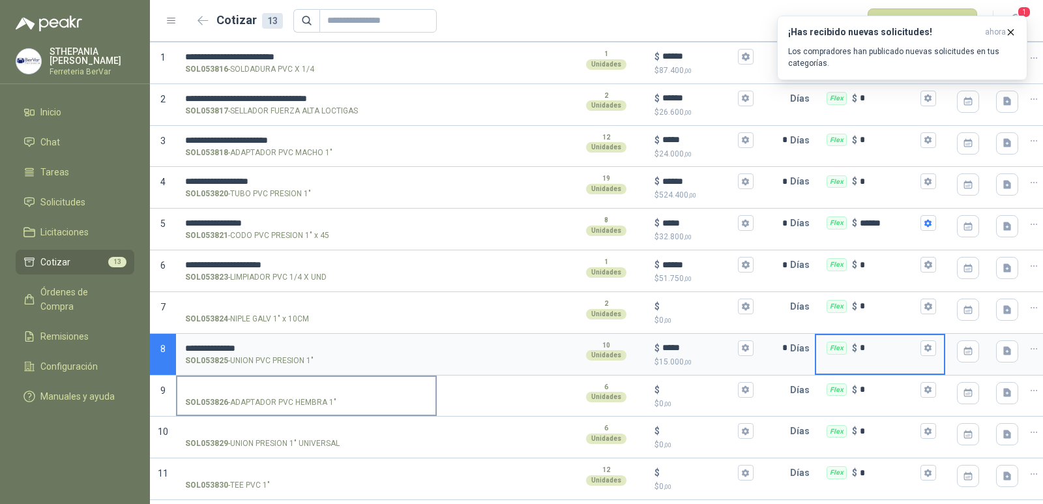
click at [278, 386] on input "SOL053826 - ADAPTADOR PVC HEMBRA 1"" at bounding box center [306, 390] width 242 height 10
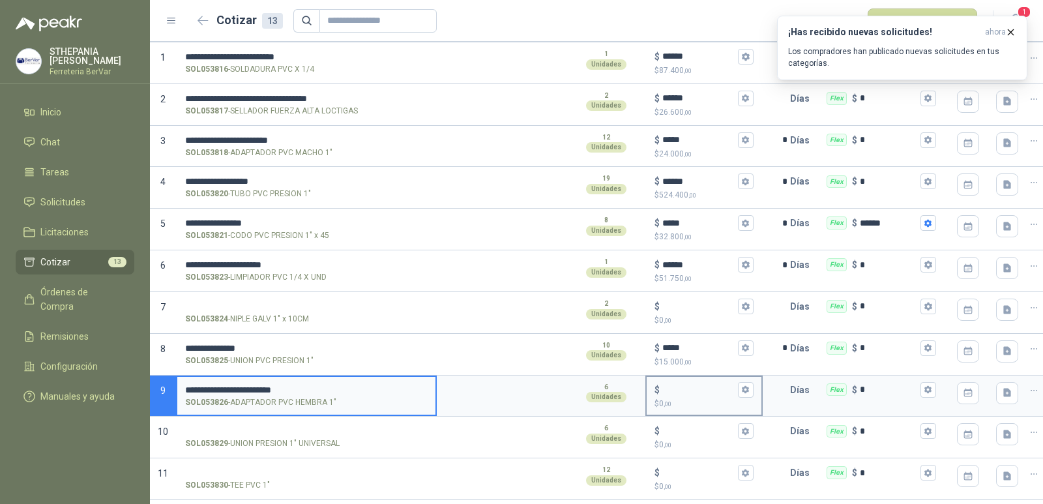
click at [674, 392] on input "$ $ 0 ,00" at bounding box center [698, 389] width 73 height 10
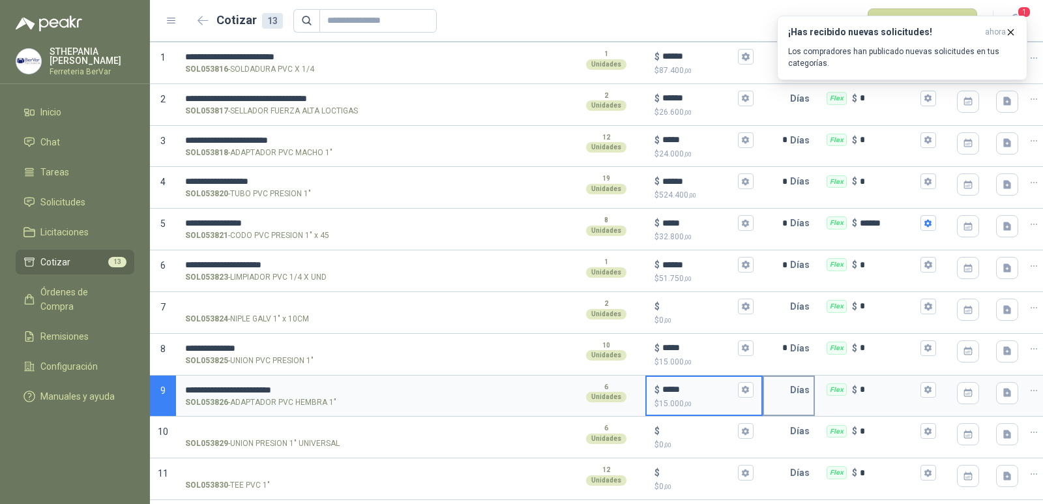
type input "*****"
click at [790, 392] on p "Días" at bounding box center [802, 390] width 25 height 26
click at [779, 393] on input "text" at bounding box center [777, 390] width 26 height 26
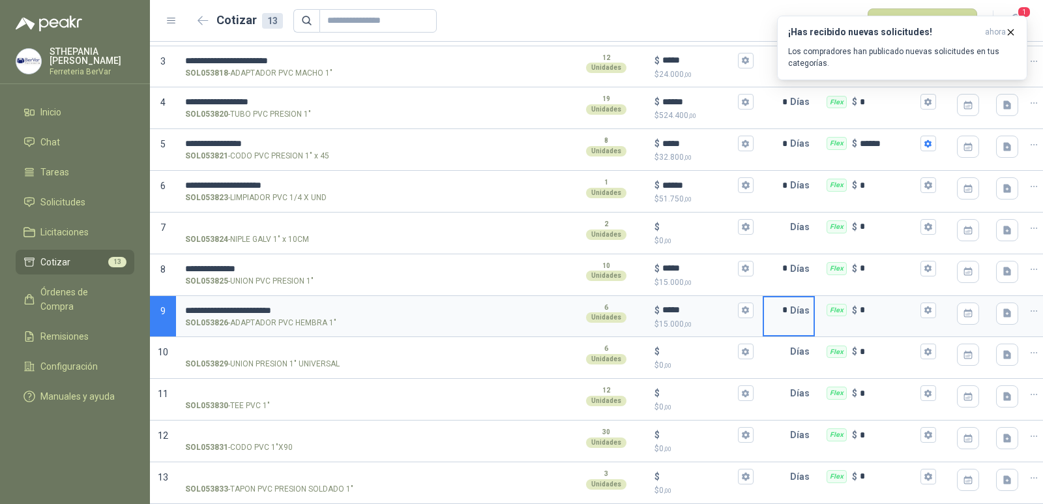
type input "*"
click at [315, 347] on input "SOL053829 - UNION PRESION 1" UNIVERSAL" at bounding box center [306, 352] width 242 height 10
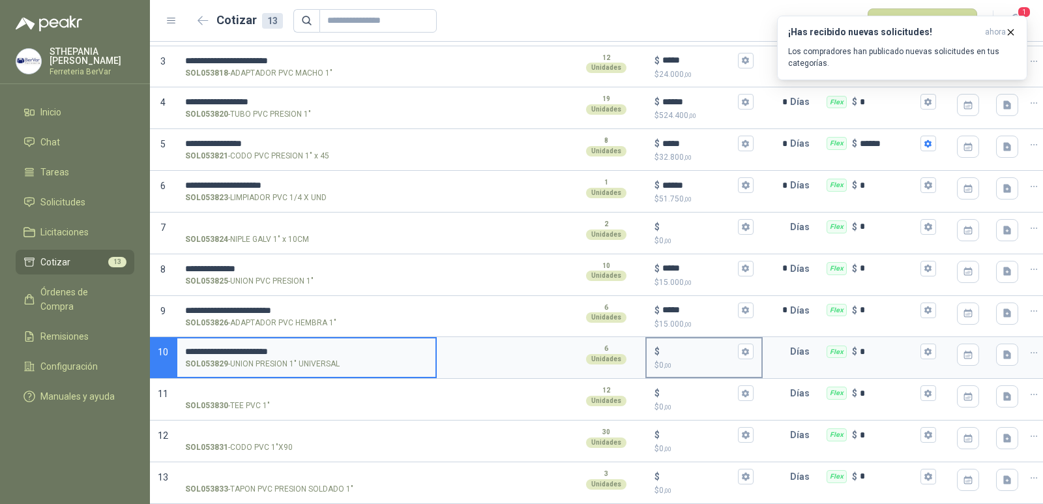
click at [681, 347] on input "$ $ 0 ,00" at bounding box center [698, 352] width 73 height 10
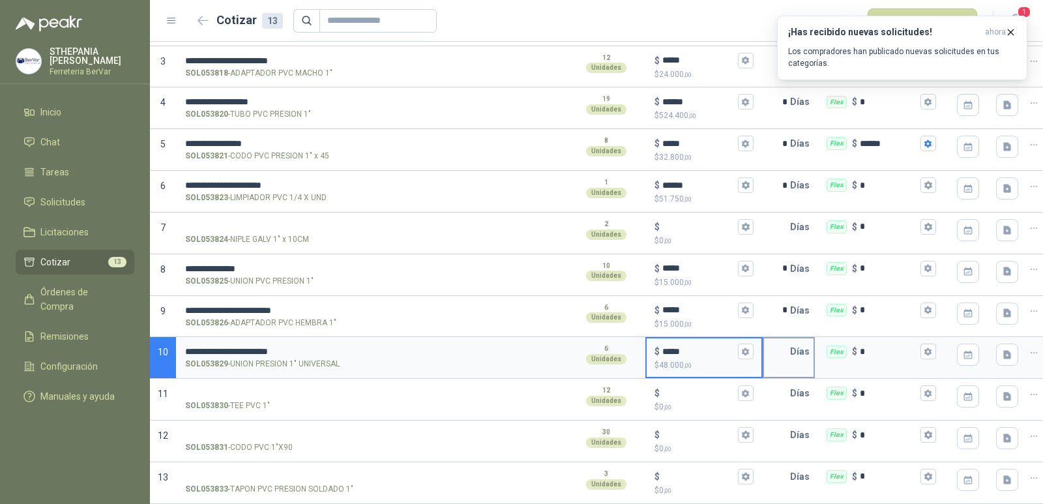
type input "*****"
click at [773, 341] on input "text" at bounding box center [777, 351] width 26 height 26
type input "*"
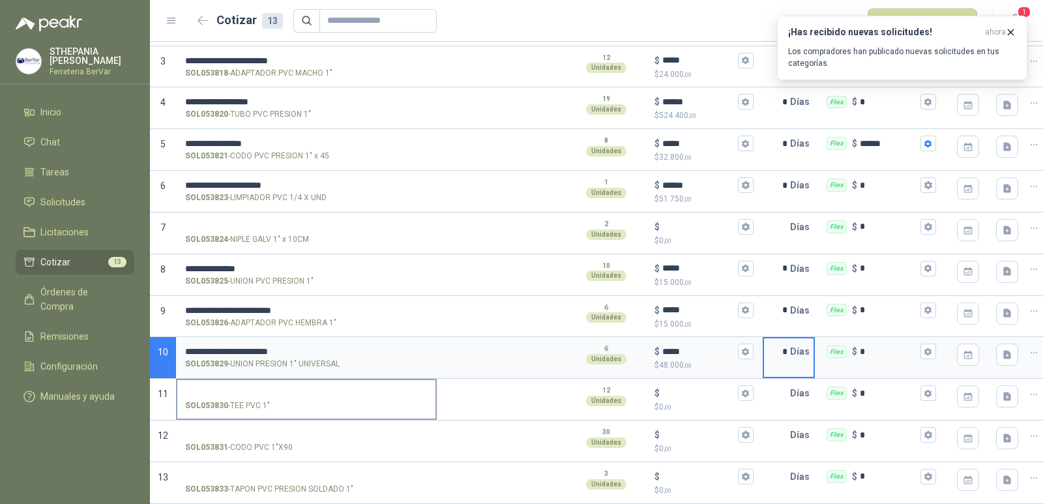
click at [270, 388] on input "SOL053830 - TEE PVC 1"" at bounding box center [306, 393] width 242 height 10
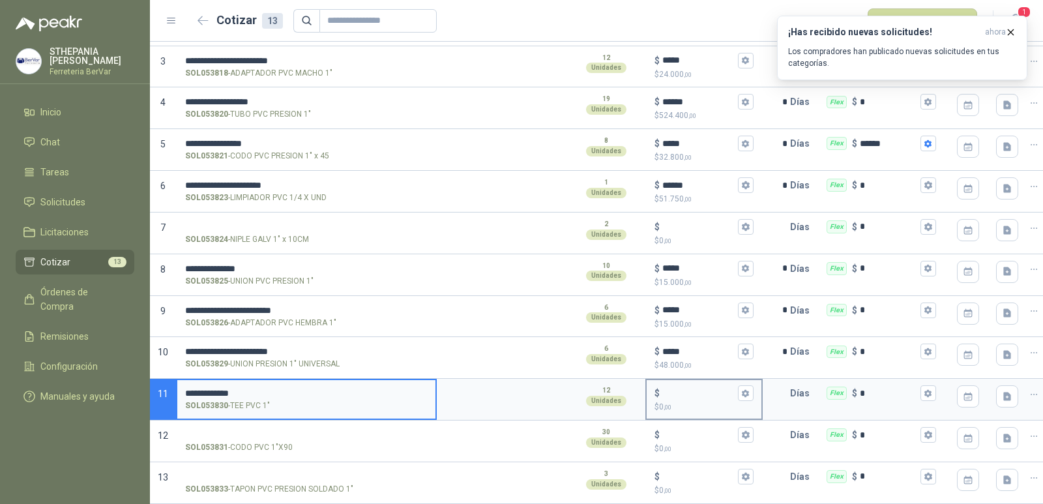
click at [666, 388] on input "$ $ 0 ,00" at bounding box center [698, 393] width 73 height 10
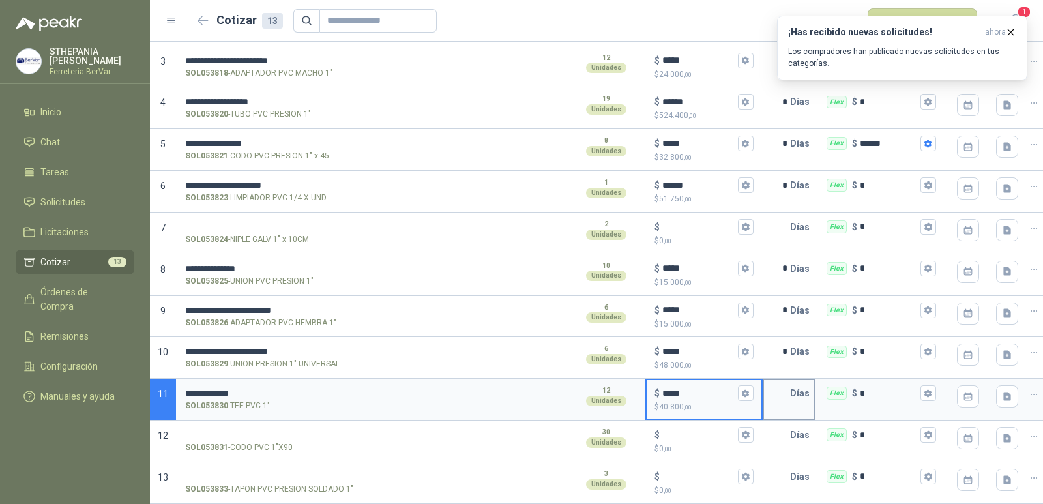
type input "*****"
click at [775, 396] on input "text" at bounding box center [777, 393] width 26 height 26
type input "*"
click at [396, 429] on label "SOL053831 - CODO PVC 1"X90" at bounding box center [306, 440] width 258 height 37
click at [396, 430] on input "SOL053831 - CODO PVC 1"X90" at bounding box center [306, 435] width 242 height 10
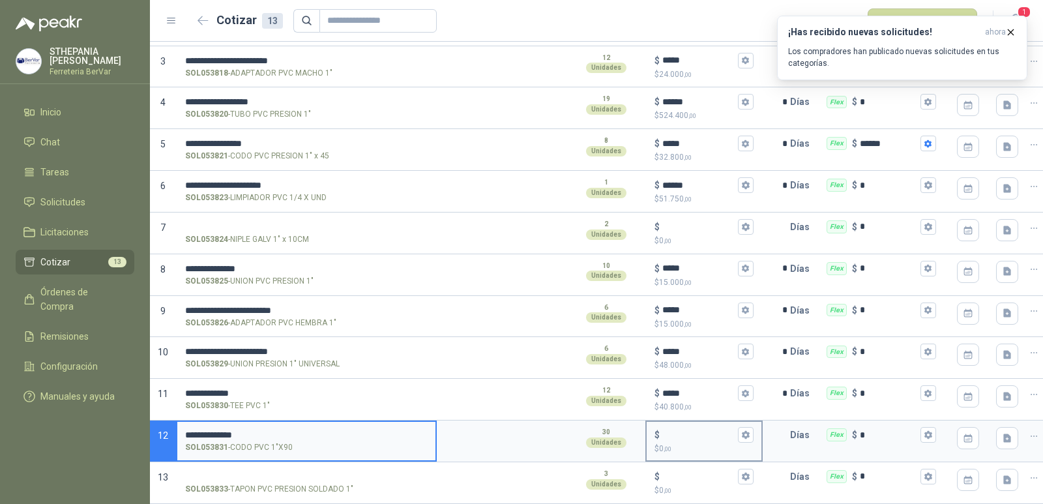
click at [667, 427] on div "$" at bounding box center [703, 435] width 99 height 16
click at [667, 430] on input "$ $ 0 ,00" at bounding box center [698, 435] width 73 height 10
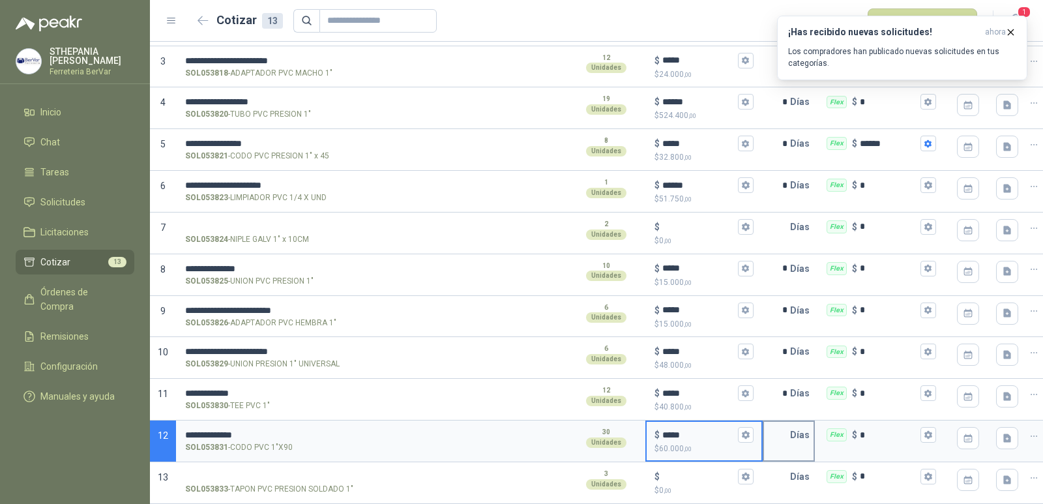
type input "*****"
click at [774, 424] on input "text" at bounding box center [777, 435] width 26 height 26
type input "*"
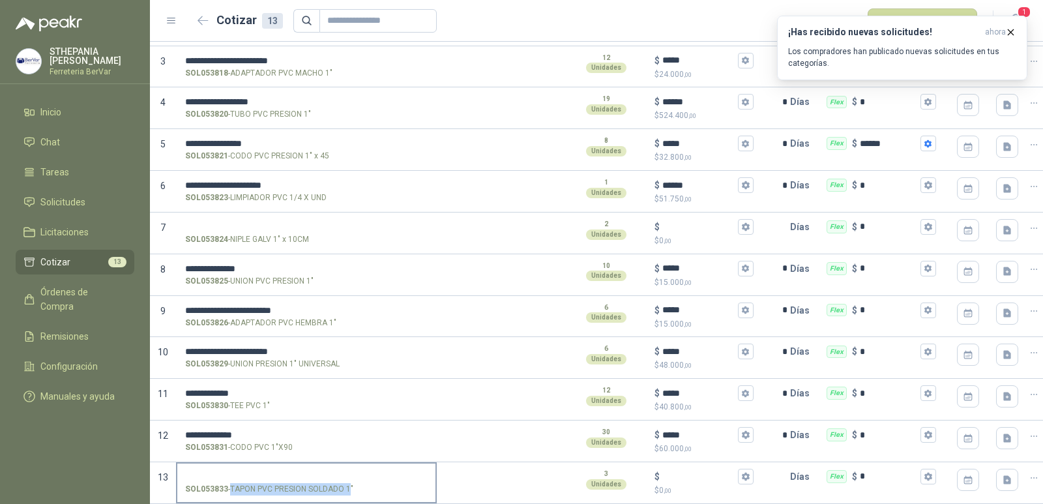
drag, startPoint x: 232, startPoint y: 477, endPoint x: 351, endPoint y: 482, distance: 118.7
click at [351, 483] on p "SOL053833 - TAPON PVC PRESION SOLDADO 1"" at bounding box center [269, 489] width 168 height 12
copy p "TAPON PVC PRESION SOLDADO 1"
click at [267, 463] on label "SOL053833 - TAPON PVC PRESION SOLDADO 1"" at bounding box center [306, 481] width 258 height 37
click at [267, 472] on input "SOL053833 - TAPON PVC PRESION SOLDADO 1"" at bounding box center [306, 477] width 242 height 10
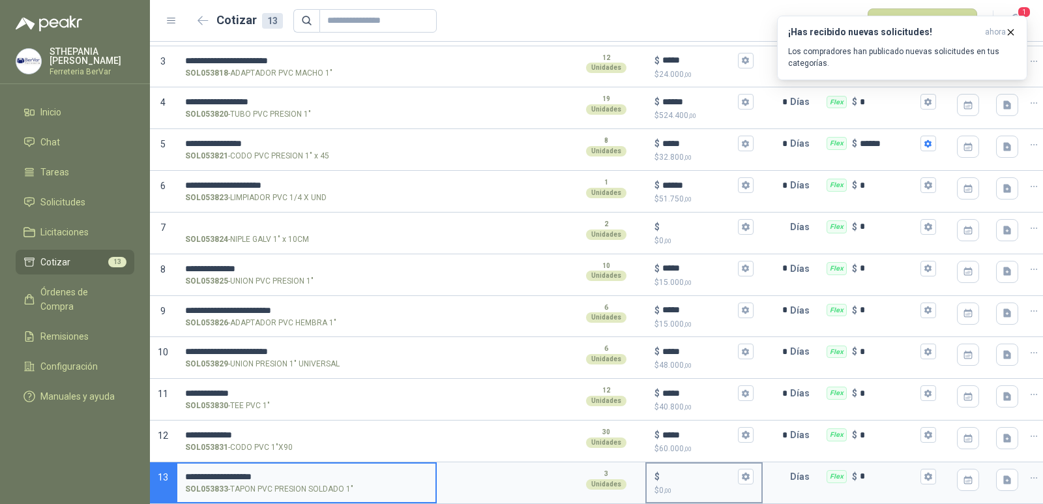
click at [659, 469] on p "$" at bounding box center [656, 476] width 5 height 14
click at [662, 471] on input "$ $ 0 ,00" at bounding box center [698, 476] width 73 height 10
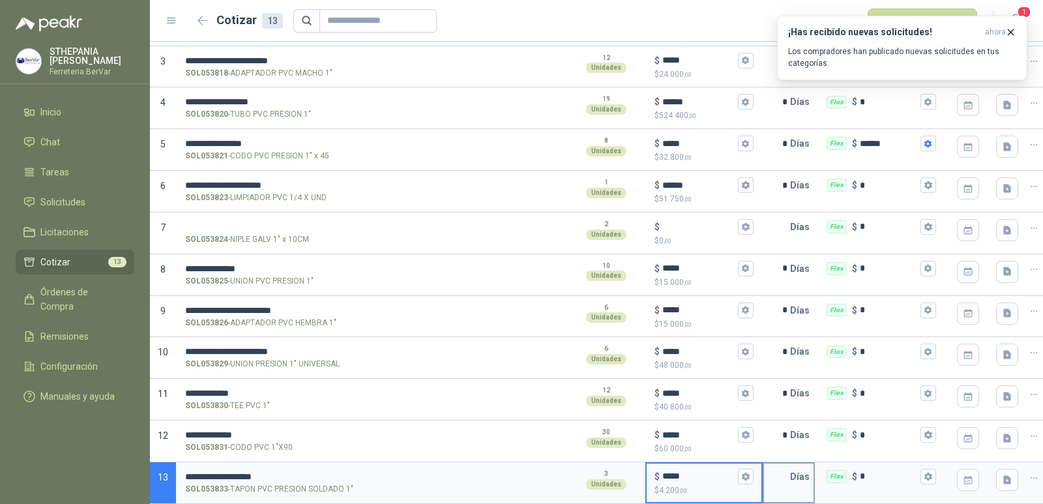
type input "*****"
click at [790, 465] on p "Días" at bounding box center [802, 476] width 25 height 26
click at [785, 467] on input "text" at bounding box center [777, 476] width 26 height 26
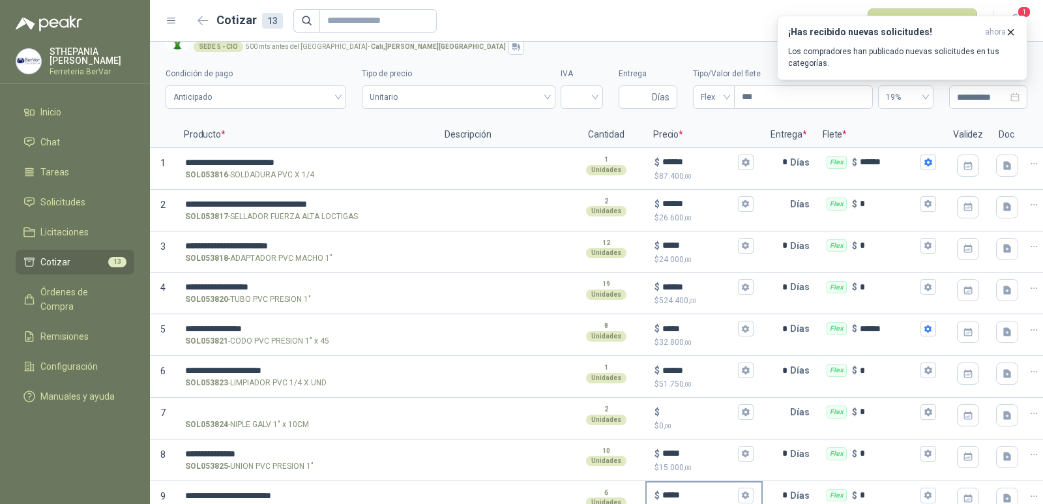
scroll to position [0, 0]
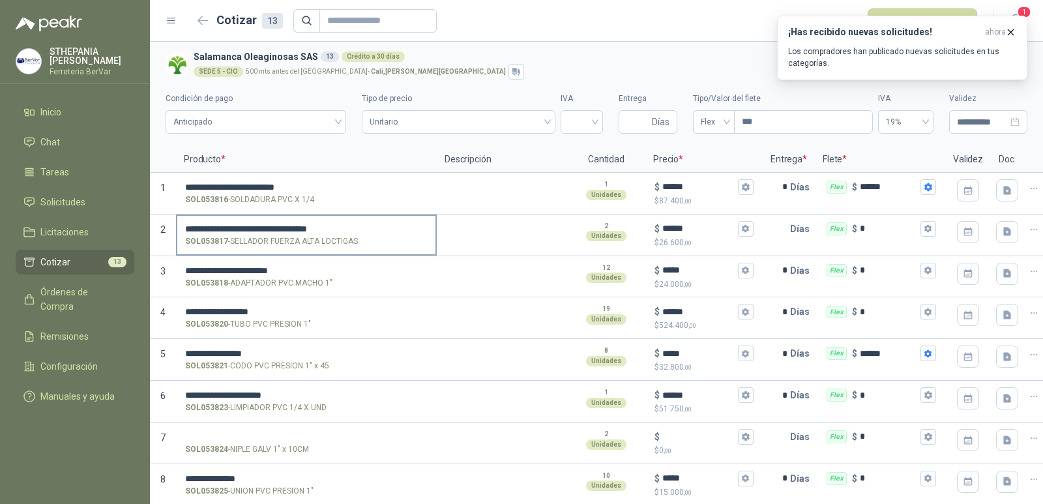
type input "*"
drag, startPoint x: 181, startPoint y: 227, endPoint x: 376, endPoint y: 231, distance: 195.5
click at [376, 231] on label "**********" at bounding box center [306, 234] width 258 height 37
click at [376, 231] on input "**********" at bounding box center [306, 229] width 242 height 10
drag, startPoint x: 182, startPoint y: 225, endPoint x: 388, endPoint y: 225, distance: 205.9
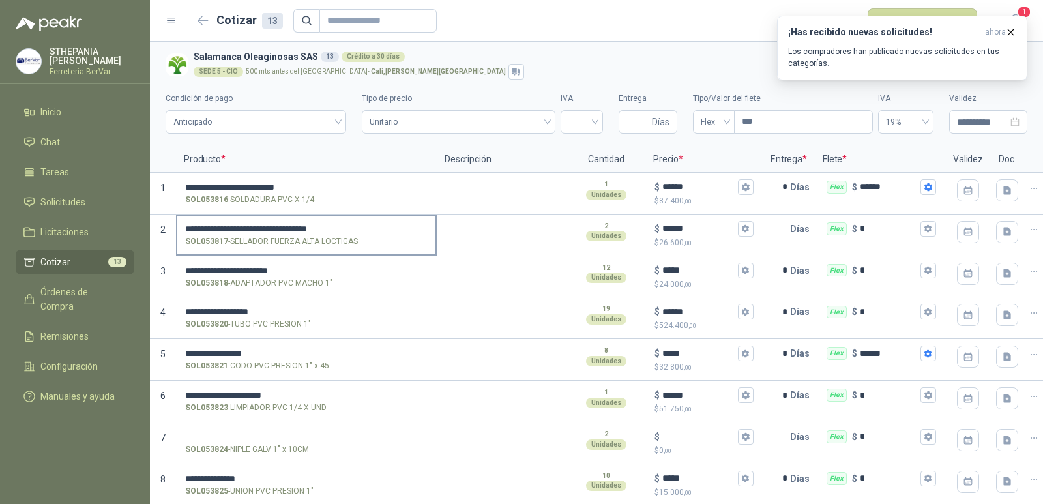
click at [388, 225] on label "**********" at bounding box center [306, 234] width 258 height 37
click at [388, 225] on input "**********" at bounding box center [306, 229] width 242 height 10
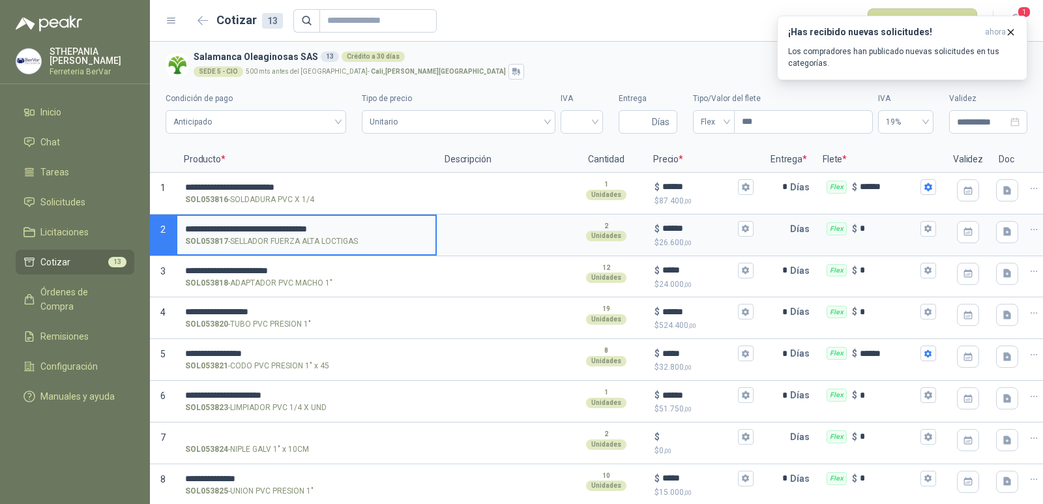
drag, startPoint x: 370, startPoint y: 228, endPoint x: 228, endPoint y: 229, distance: 142.1
click at [332, 229] on input "**********" at bounding box center [306, 229] width 242 height 10
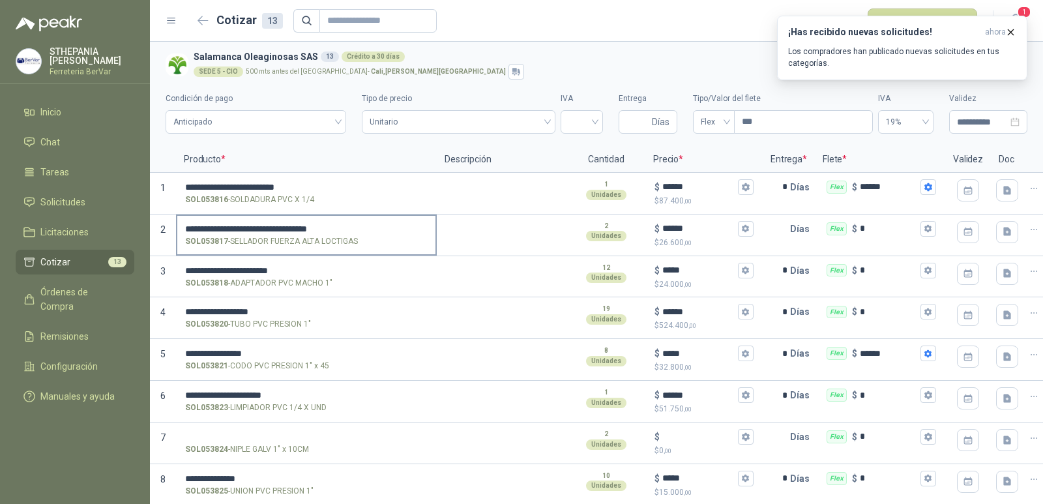
click at [295, 226] on label "**********" at bounding box center [306, 234] width 258 height 37
click at [295, 226] on input "**********" at bounding box center [306, 229] width 242 height 10
drag, startPoint x: 184, startPoint y: 225, endPoint x: 382, endPoint y: 225, distance: 198.1
click at [382, 225] on label "**********" at bounding box center [306, 234] width 258 height 37
click at [382, 225] on input "**********" at bounding box center [306, 229] width 242 height 10
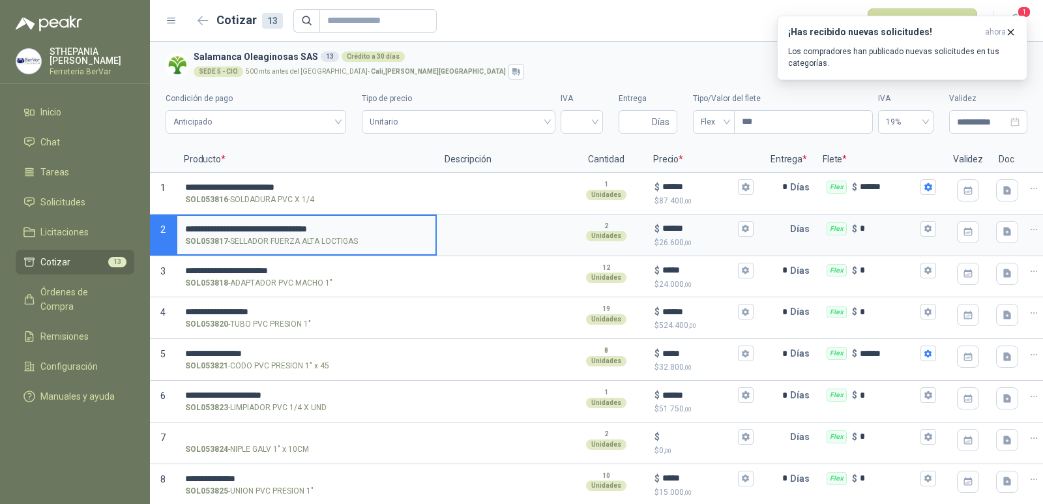
drag, startPoint x: 186, startPoint y: 225, endPoint x: 376, endPoint y: 227, distance: 190.3
click at [376, 227] on input "**********" at bounding box center [306, 229] width 242 height 10
click at [775, 232] on input "text" at bounding box center [777, 229] width 26 height 26
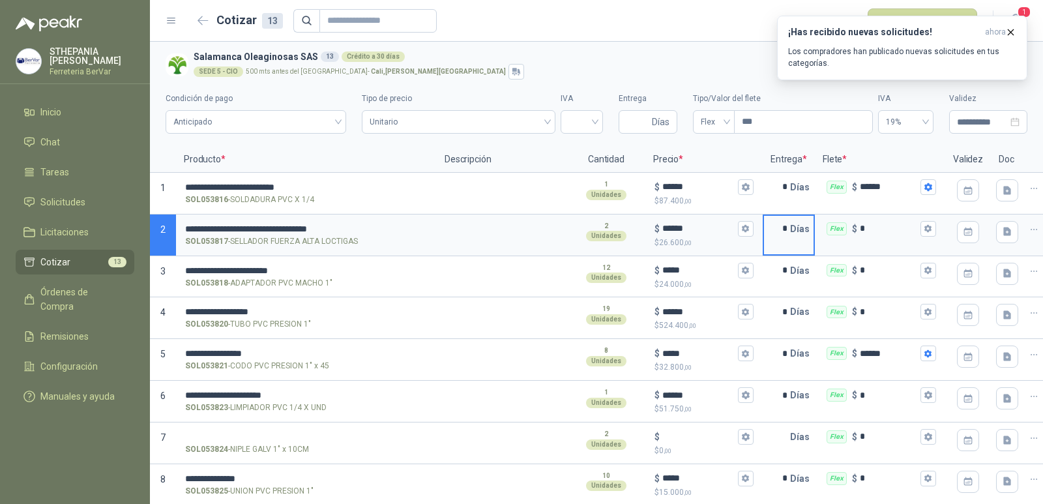
type input "*"
click at [818, 147] on p "Flete *" at bounding box center [880, 160] width 130 height 26
click at [780, 121] on input "***" at bounding box center [802, 122] width 137 height 22
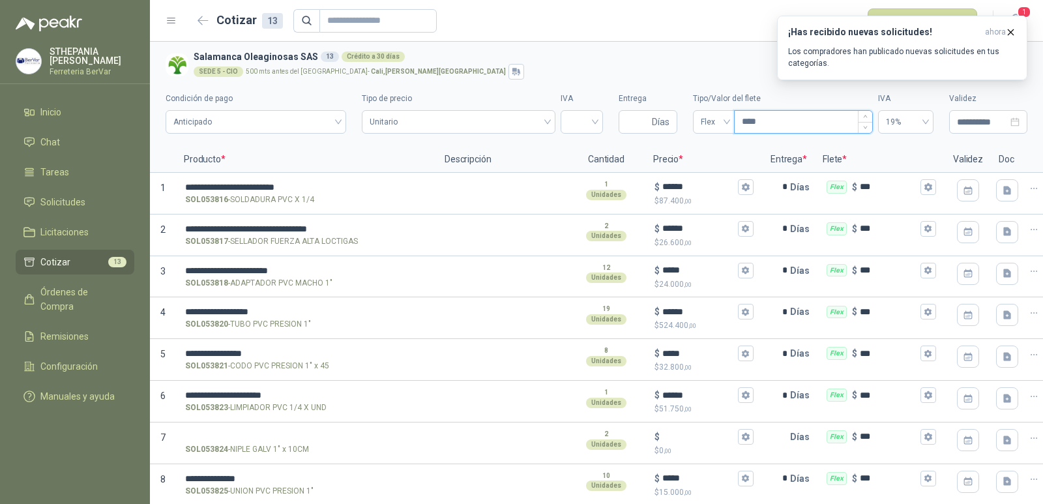
type input "*****"
type input "*********"
type input "********"
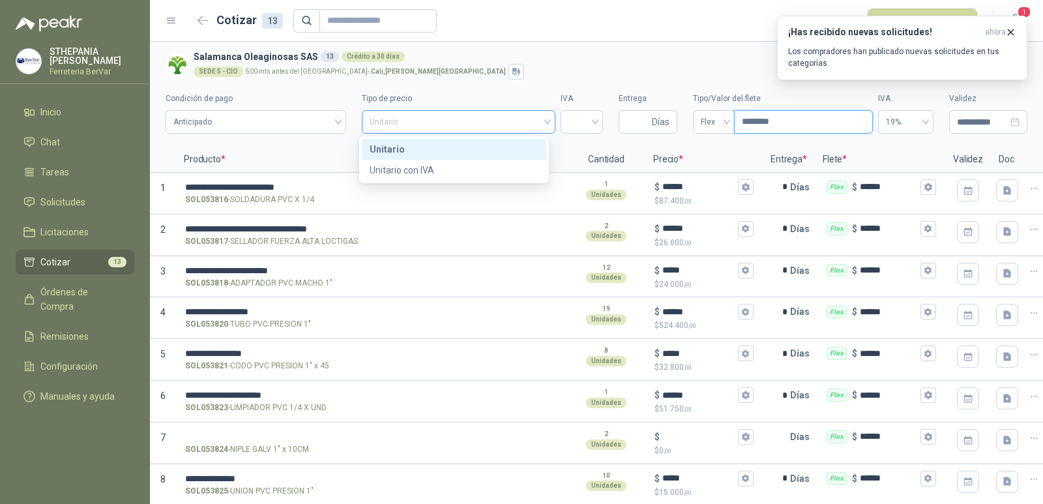
click at [484, 119] on span "Unitario" at bounding box center [457, 122] width 177 height 20
type input "********"
click at [476, 163] on div "Unitario con IVA" at bounding box center [453, 170] width 169 height 14
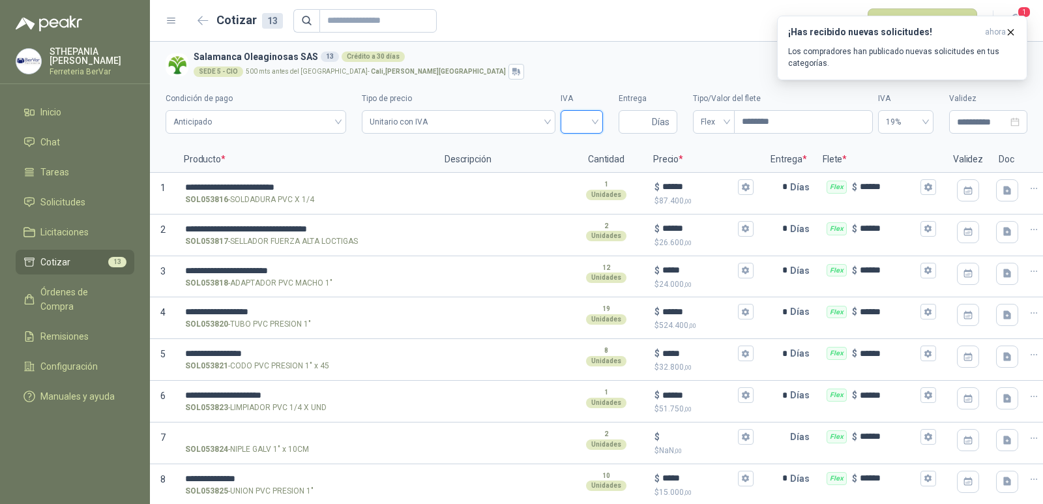
click at [575, 120] on input "search" at bounding box center [581, 121] width 27 height 20
click at [583, 143] on div "19%" at bounding box center [575, 149] width 22 height 14
click at [1009, 32] on icon "button" at bounding box center [1010, 32] width 11 height 11
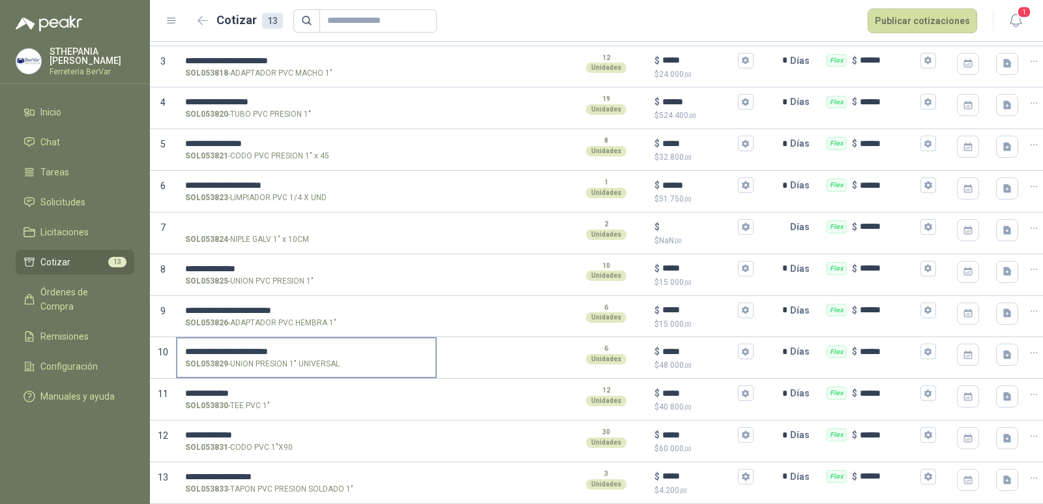
scroll to position [155, 0]
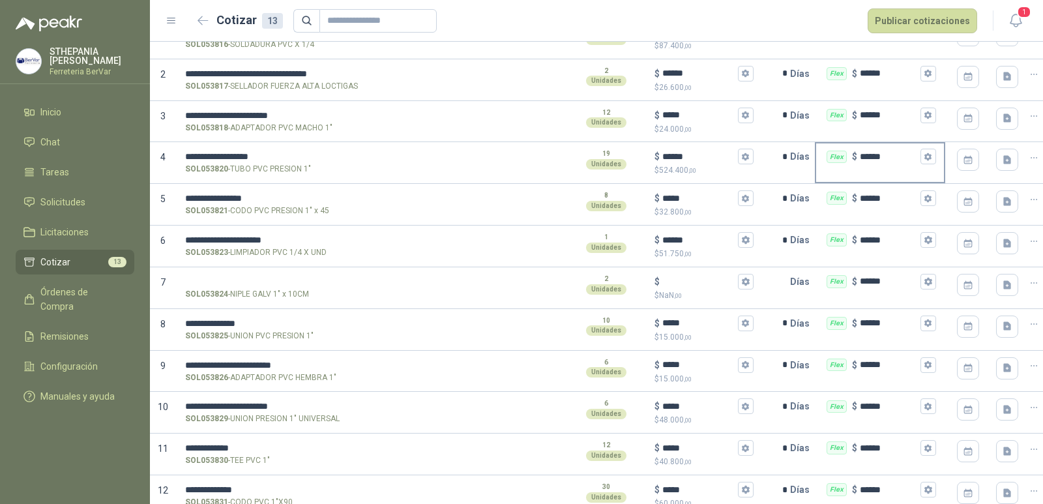
click at [893, 160] on input "******" at bounding box center [889, 157] width 58 height 10
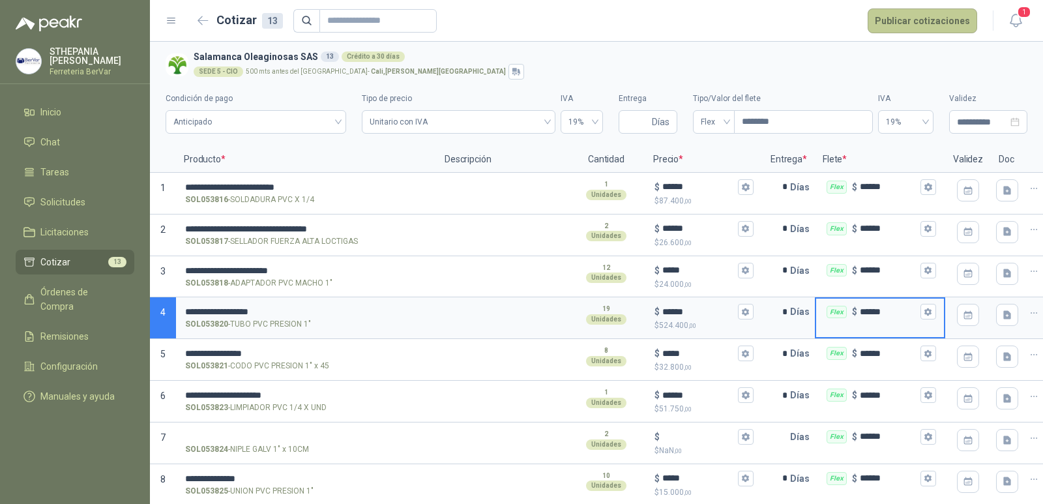
type input "******"
click at [912, 20] on button "Publicar cotizaciones" at bounding box center [921, 20] width 109 height 25
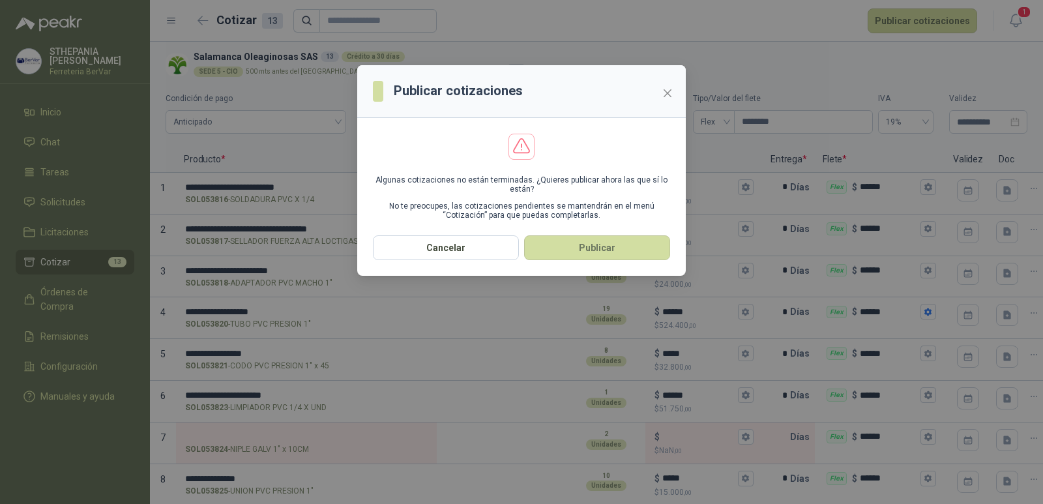
drag, startPoint x: 591, startPoint y: 237, endPoint x: 592, endPoint y: 245, distance: 8.6
click at [591, 244] on button "Publicar" at bounding box center [597, 247] width 146 height 25
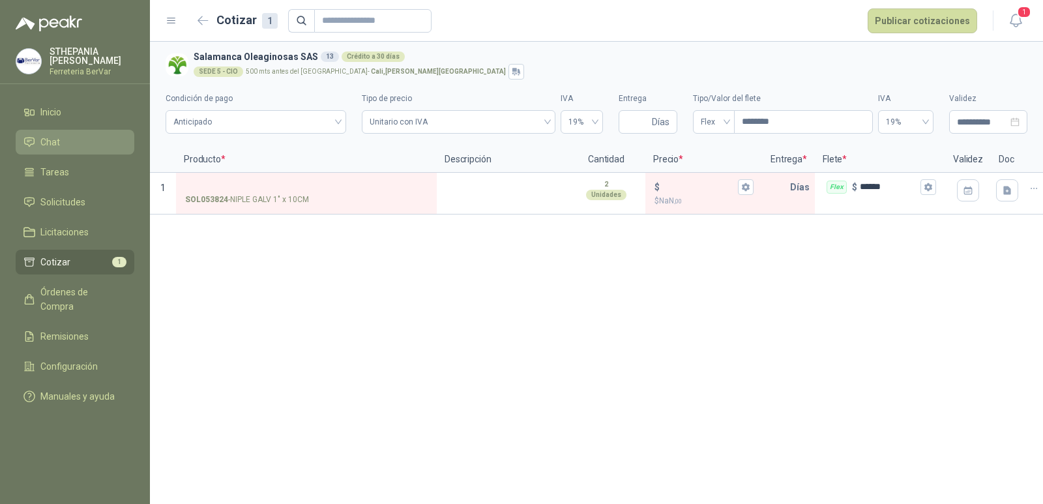
click at [78, 140] on li "Chat" at bounding box center [74, 142] width 103 height 14
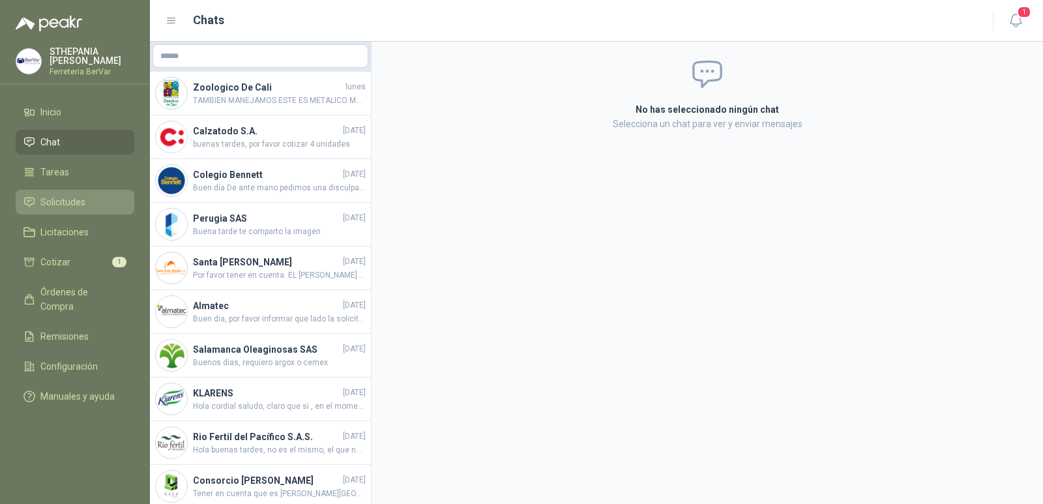
click at [84, 196] on span "Solicitudes" at bounding box center [62, 202] width 45 height 14
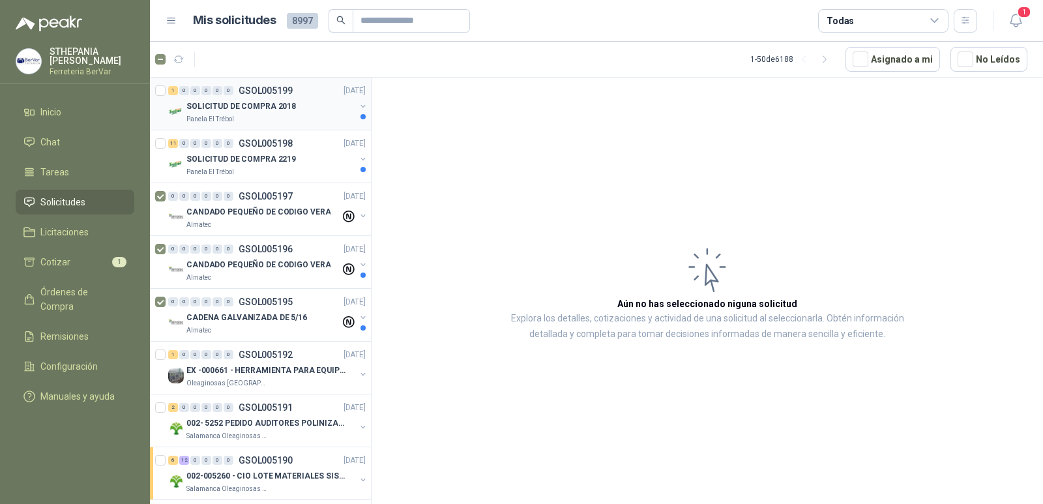
click at [284, 113] on div "SOLICITUD DE COMPRA 2018" at bounding box center [270, 106] width 169 height 16
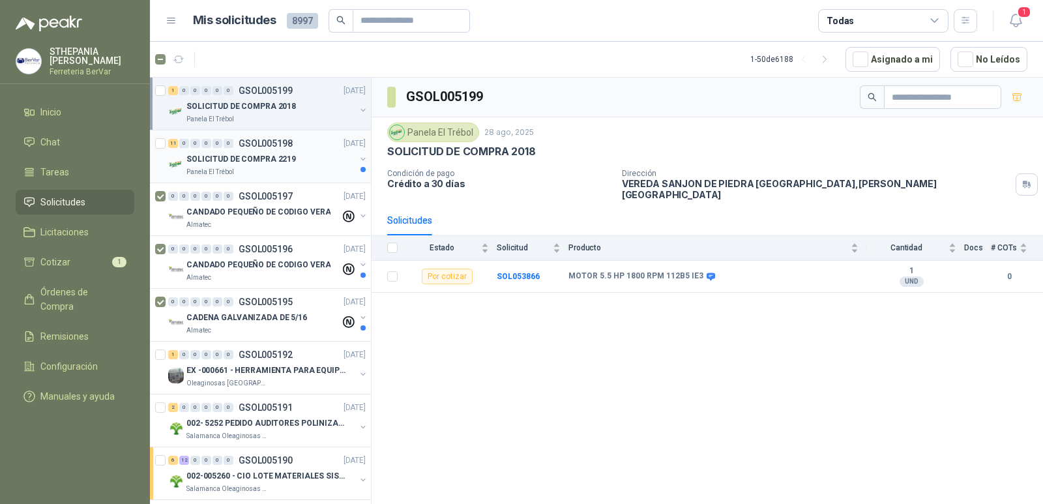
click at [257, 175] on div "Panela El Trébol" at bounding box center [270, 172] width 169 height 10
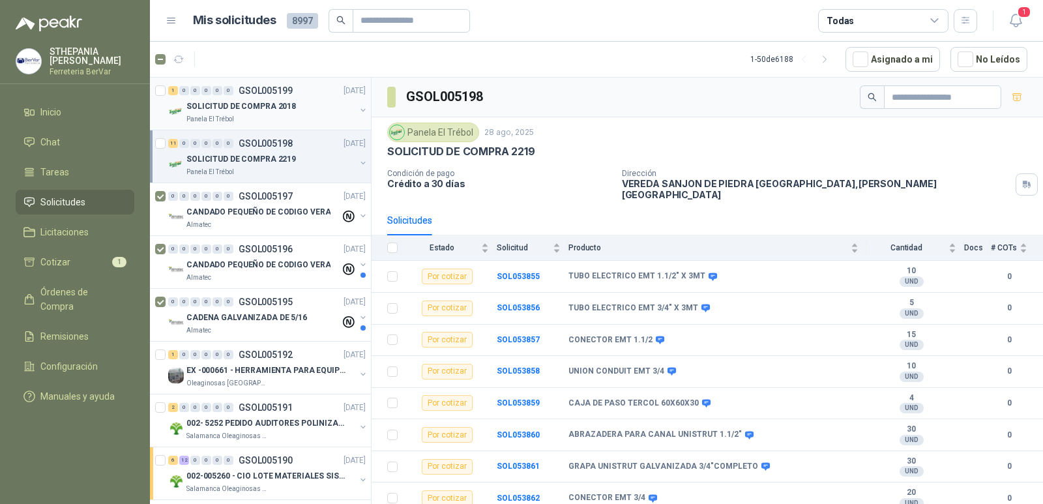
click at [166, 90] on div at bounding box center [161, 104] width 13 height 42
click at [237, 65] on icon "button" at bounding box center [236, 59] width 11 height 11
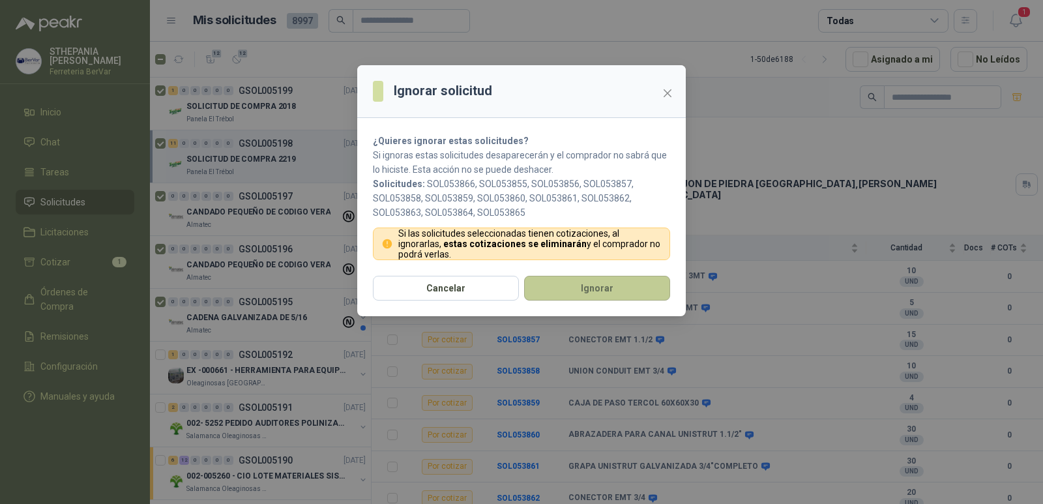
click at [559, 285] on button "Ignorar" at bounding box center [597, 288] width 146 height 25
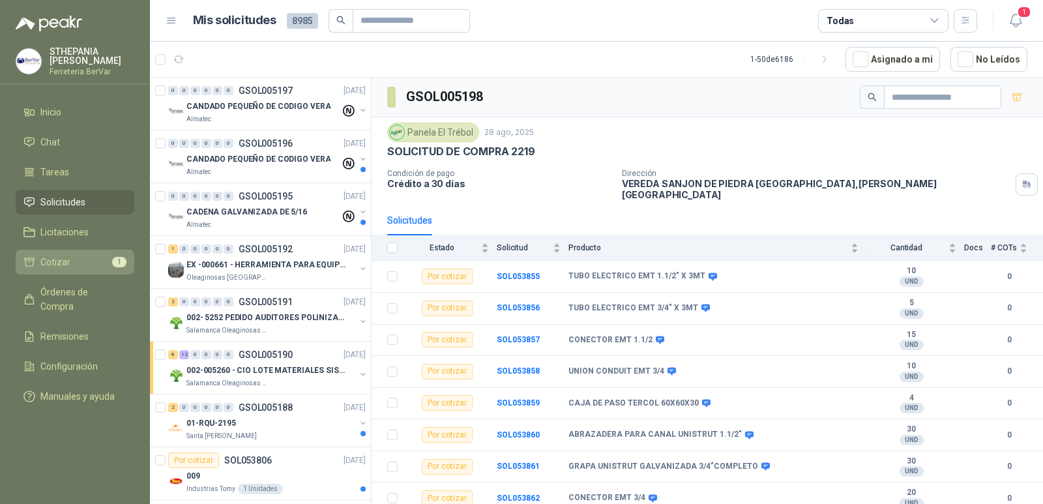
click at [117, 274] on link "Cotizar 1" at bounding box center [75, 262] width 119 height 25
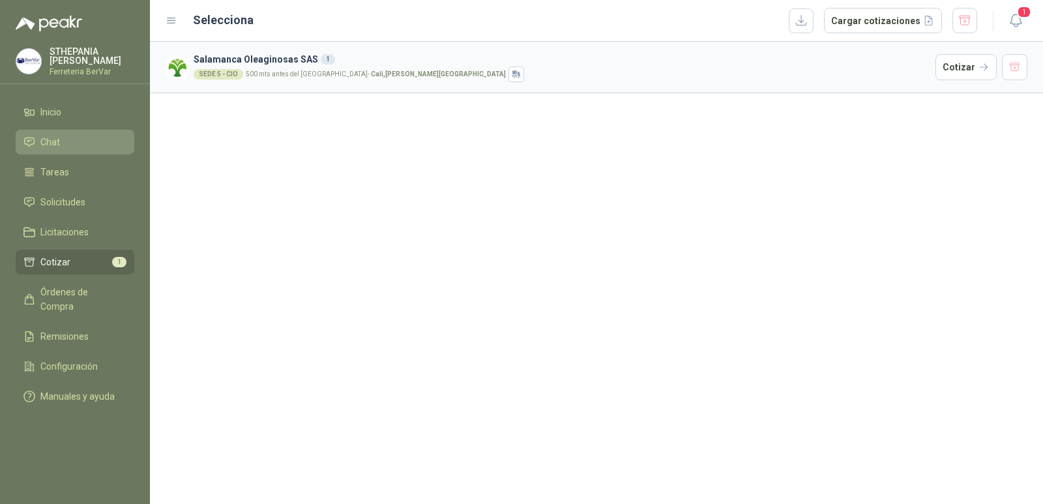
click at [88, 147] on li "Chat" at bounding box center [74, 142] width 103 height 14
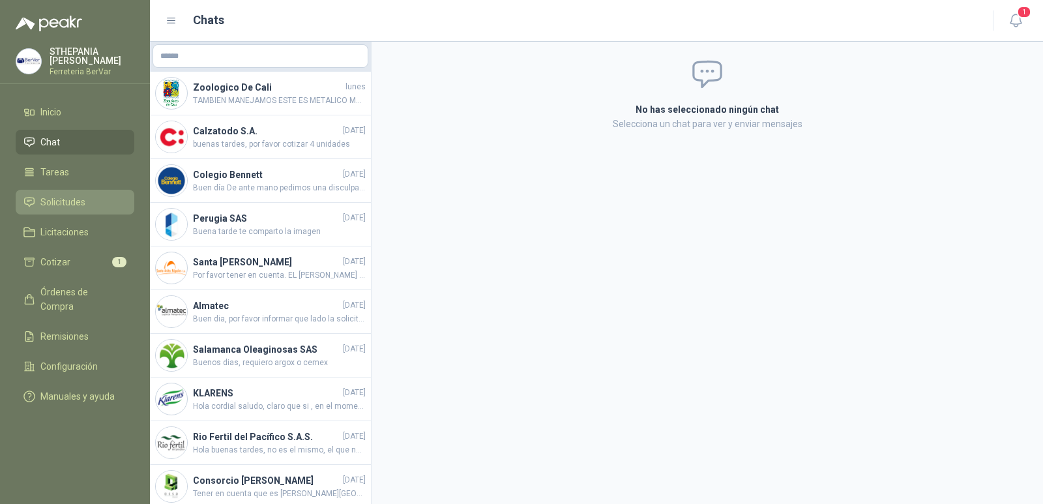
click at [78, 202] on span "Solicitudes" at bounding box center [62, 202] width 45 height 14
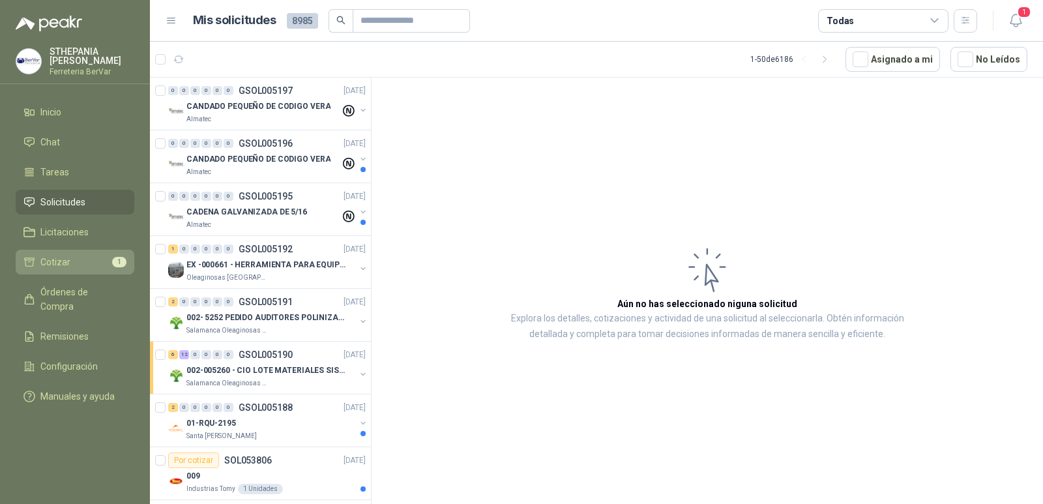
click at [97, 258] on li "Cotizar 1" at bounding box center [74, 262] width 103 height 14
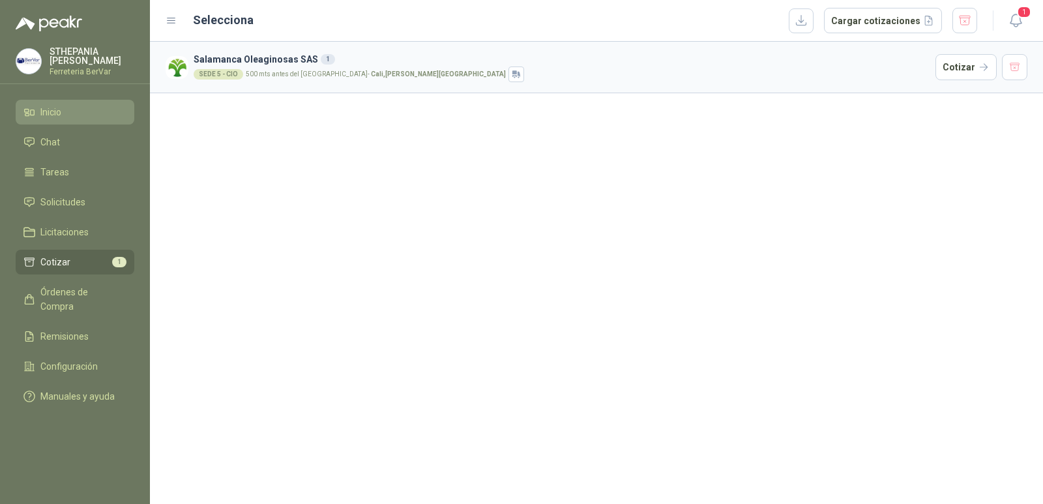
click at [50, 113] on span "Inicio" at bounding box center [50, 112] width 21 height 14
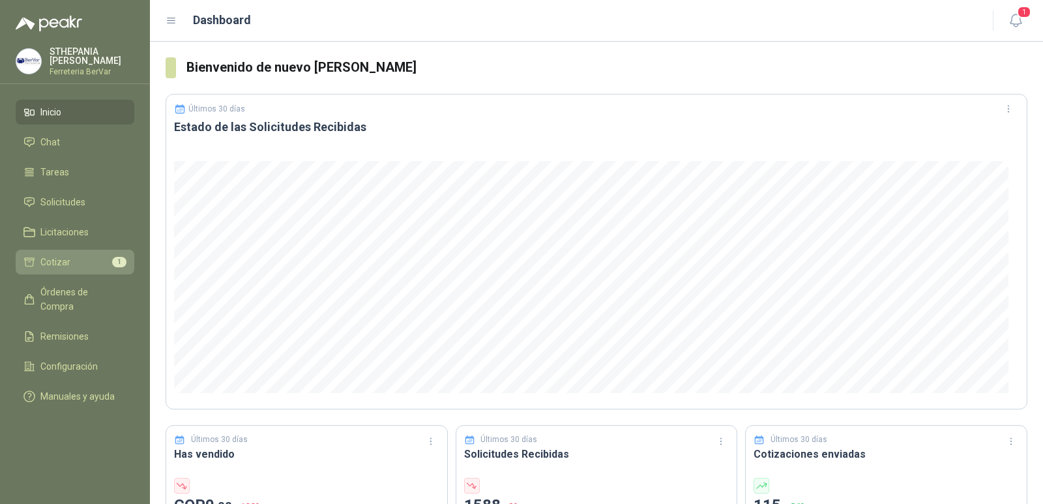
click at [63, 254] on link "Cotizar 1" at bounding box center [75, 262] width 119 height 25
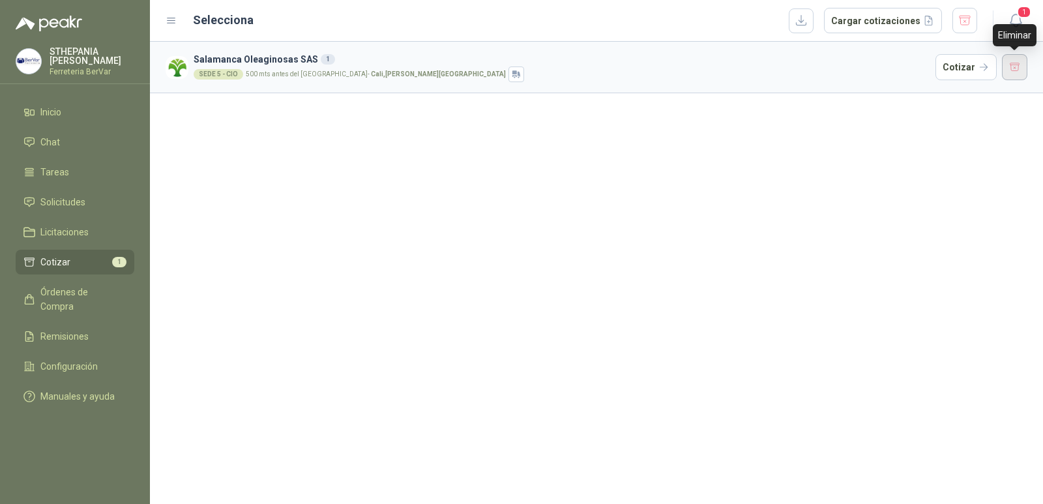
click at [1007, 63] on button "button" at bounding box center [1015, 67] width 26 height 26
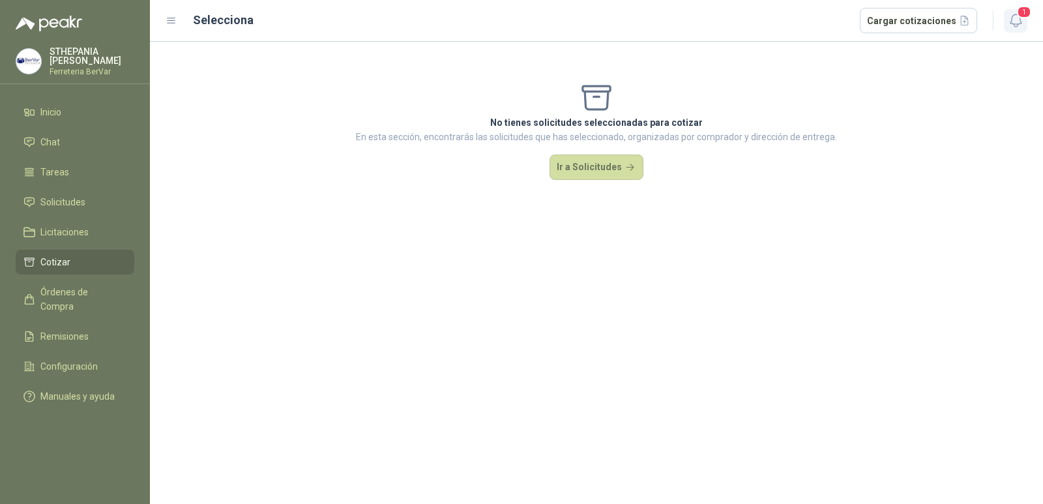
click at [1009, 20] on icon "button" at bounding box center [1015, 20] width 16 height 16
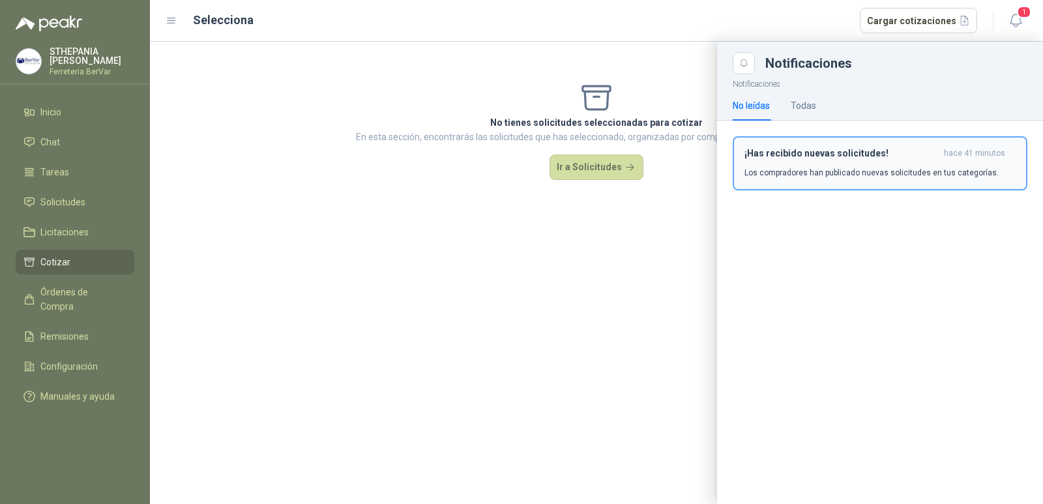
click at [815, 143] on button "¡Has recibido nuevas solicitudes! hace 41 minutos Los compradores han publicado…" at bounding box center [879, 163] width 295 height 54
